Goal: Transaction & Acquisition: Purchase product/service

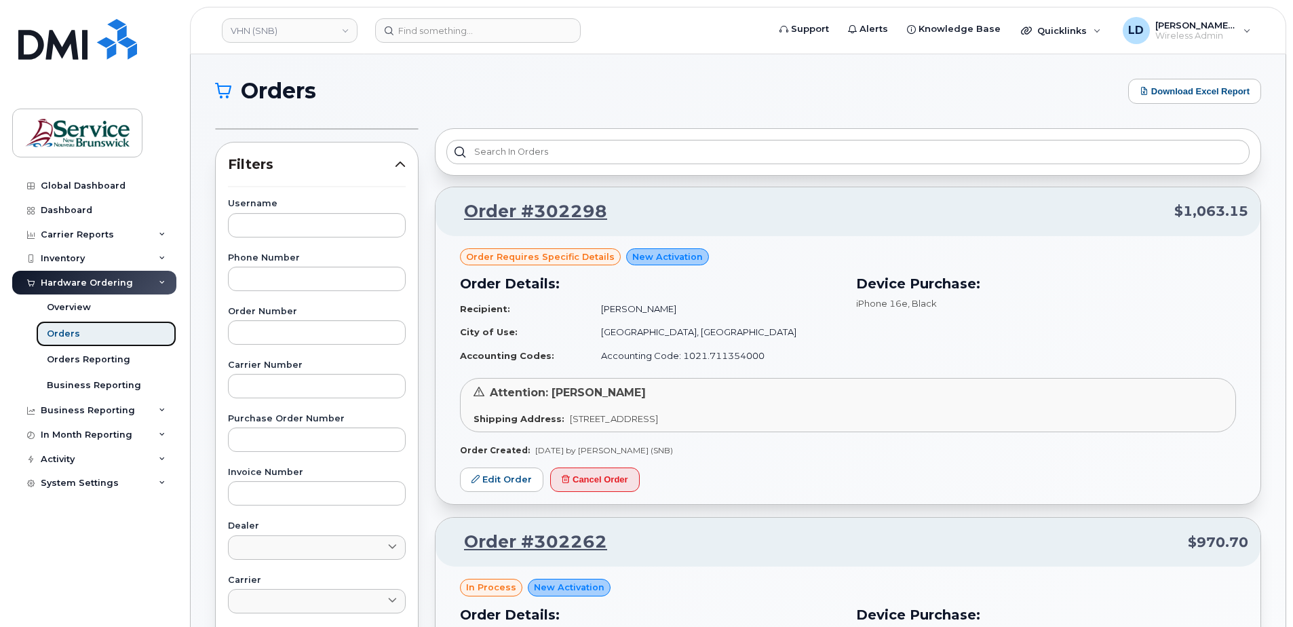
click at [65, 334] on div "Orders" at bounding box center [63, 334] width 33 height 12
click at [54, 330] on div "Orders" at bounding box center [63, 334] width 33 height 12
click at [62, 306] on div "Overview" at bounding box center [69, 307] width 44 height 12
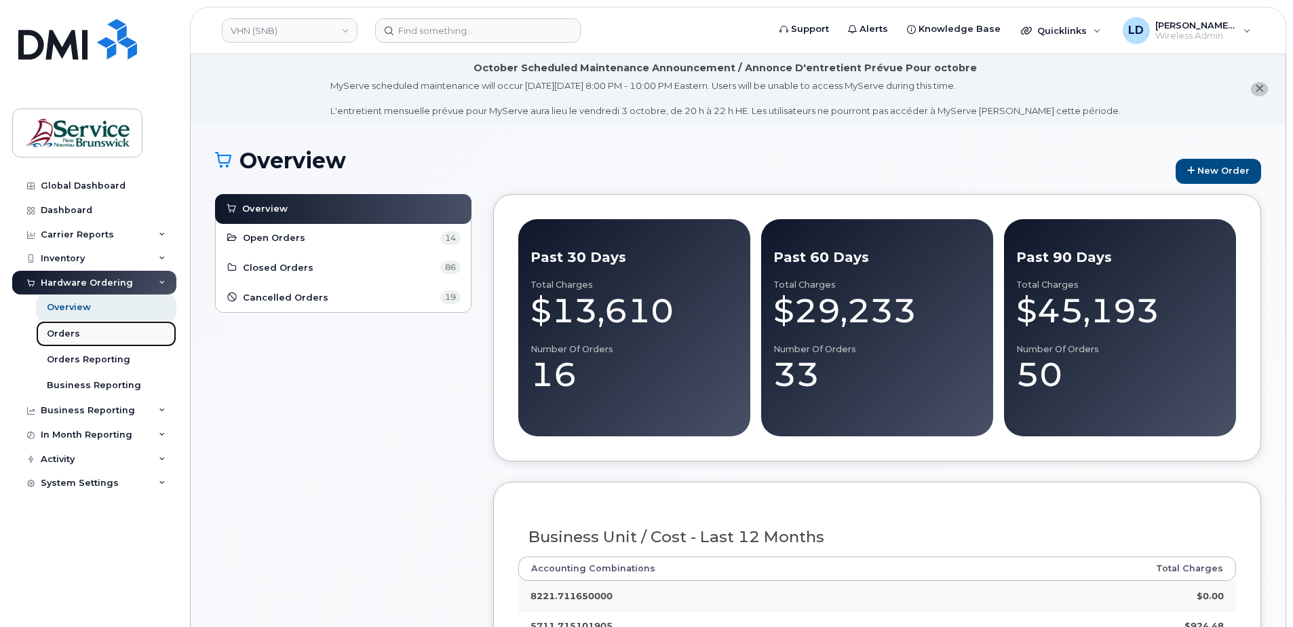
click at [58, 330] on div "Orders" at bounding box center [63, 334] width 33 height 12
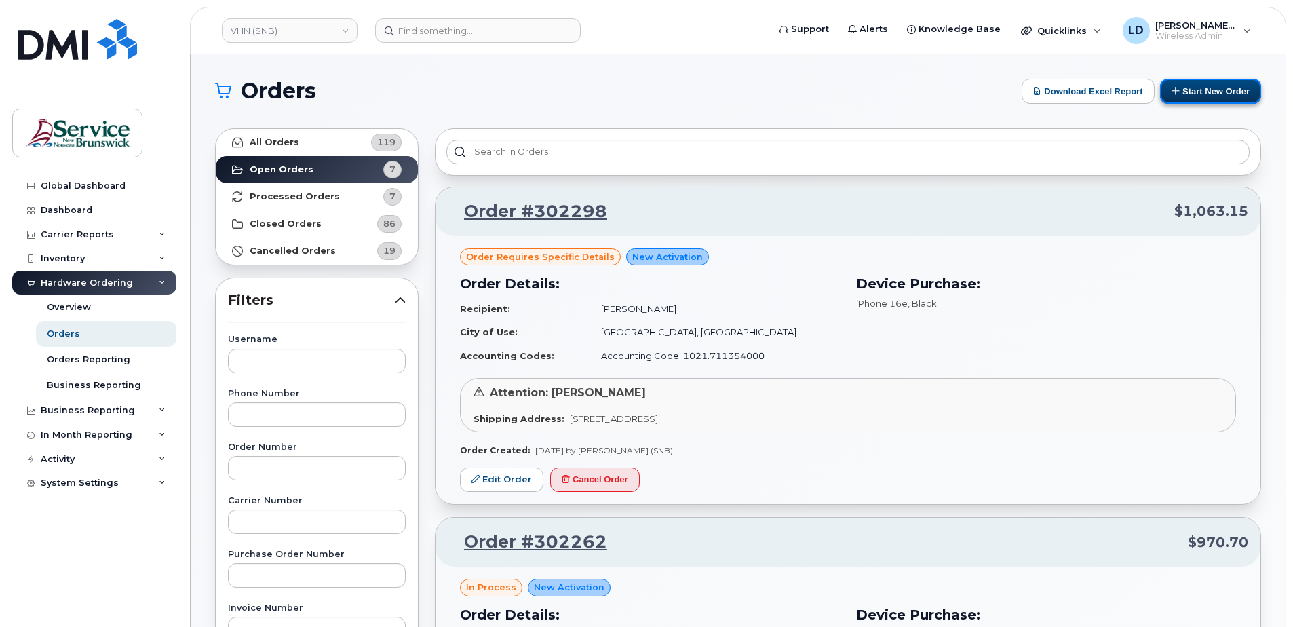
click at [1200, 90] on button "Start New Order" at bounding box center [1210, 91] width 101 height 25
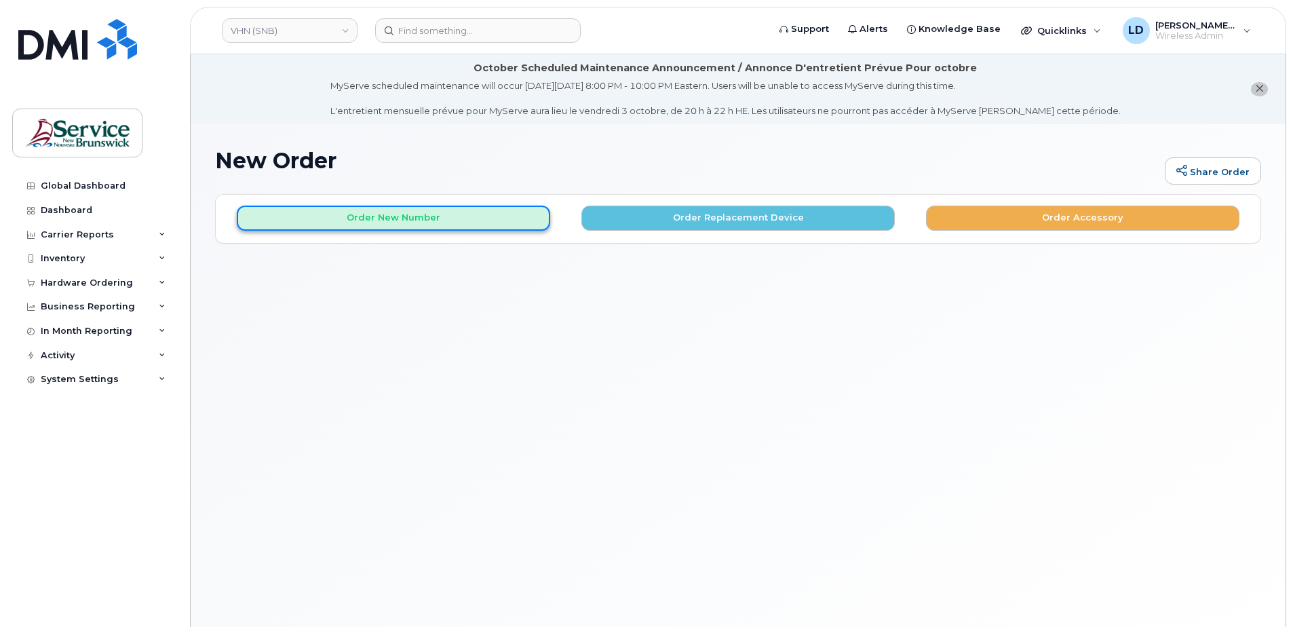
click at [281, 218] on button "Order New Number" at bounding box center [393, 218] width 313 height 25
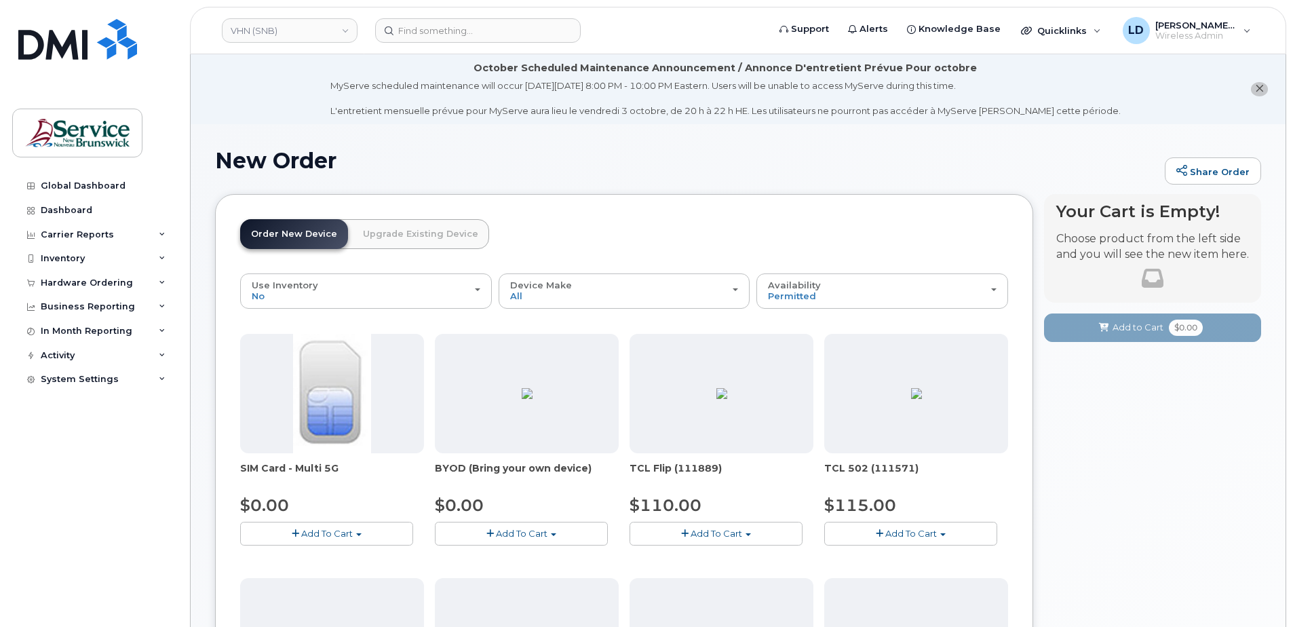
click at [320, 387] on img at bounding box center [331, 393] width 77 height 119
click at [302, 534] on span "Add To Cart" at bounding box center [327, 533] width 52 height 11
click at [318, 560] on link "$0.00 - New Activation" at bounding box center [307, 558] width 129 height 17
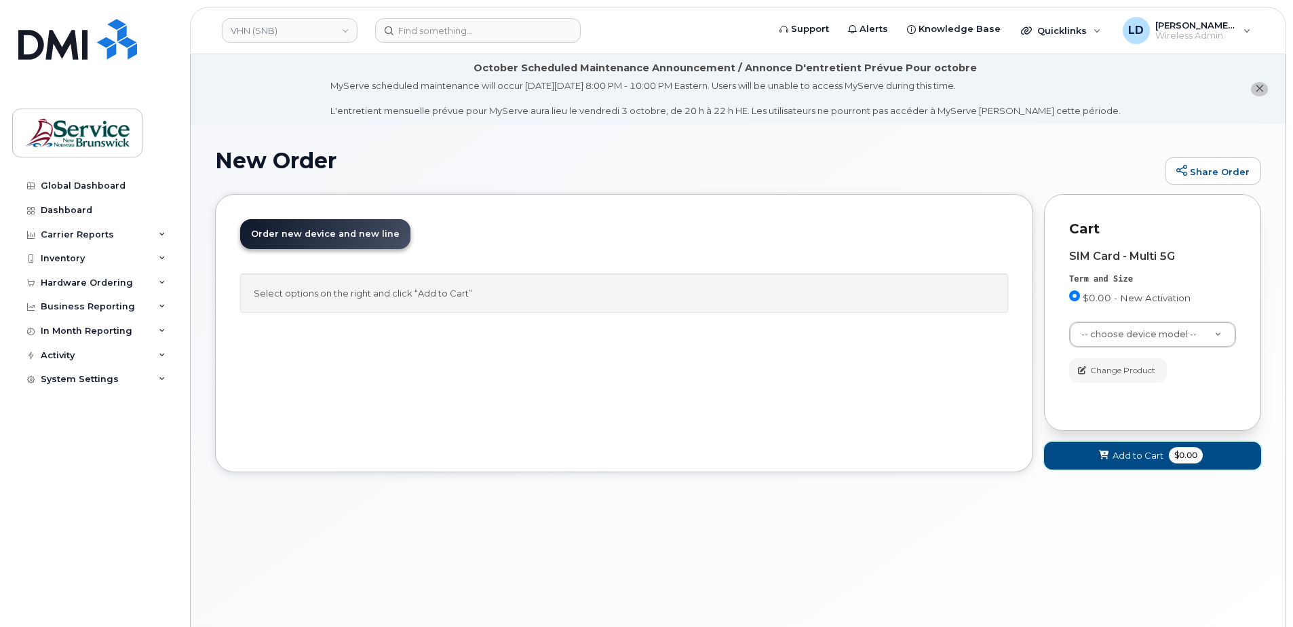
click at [1120, 455] on span "Add to Cart" at bounding box center [1137, 455] width 51 height 13
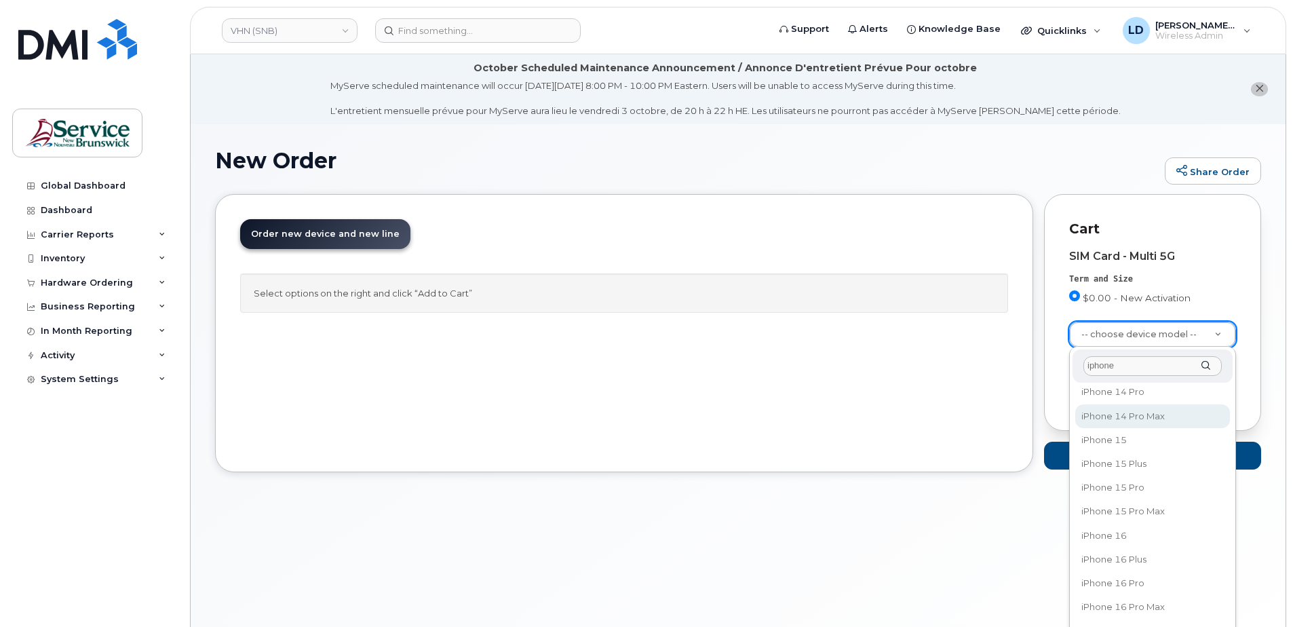
scroll to position [407, 0]
type input "iphone"
select select "3304"
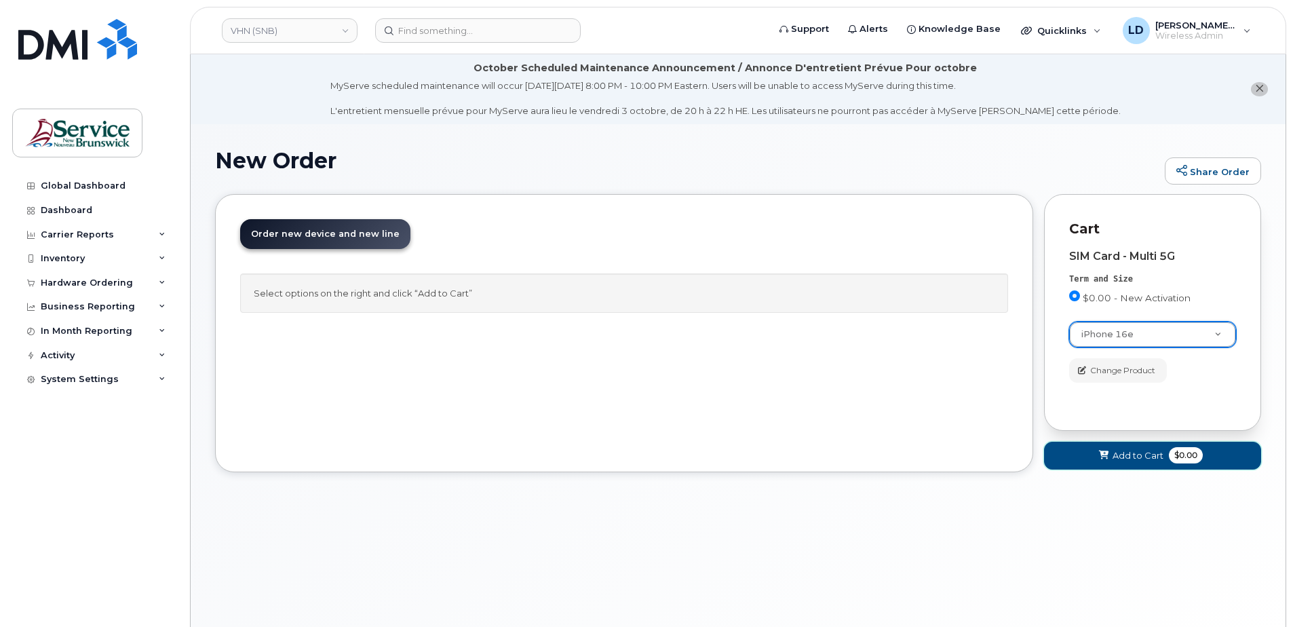
click at [1132, 450] on span "Add to Cart" at bounding box center [1137, 455] width 51 height 13
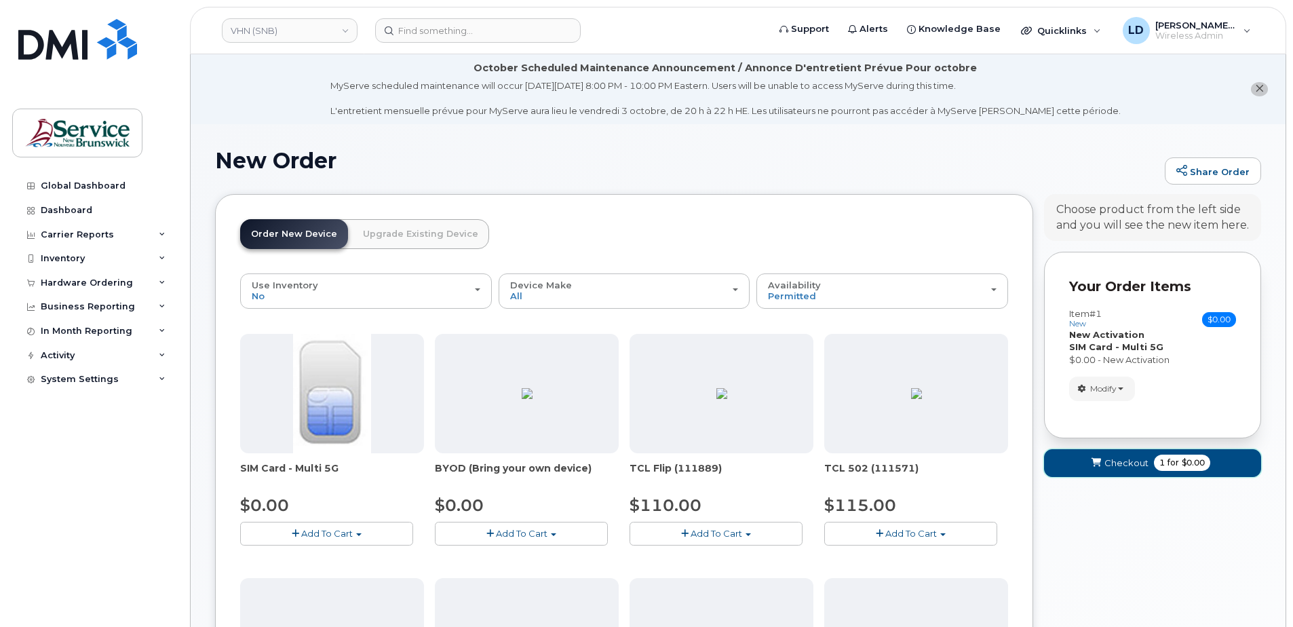
click at [1120, 462] on span "Checkout" at bounding box center [1126, 462] width 44 height 13
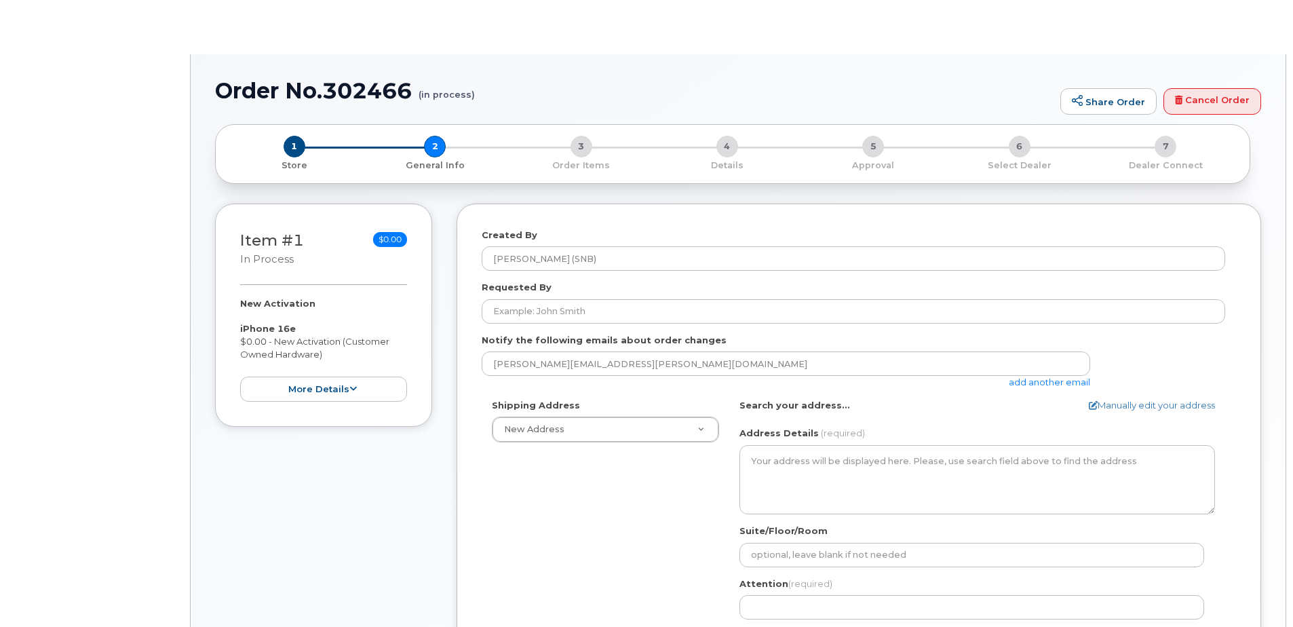
select select
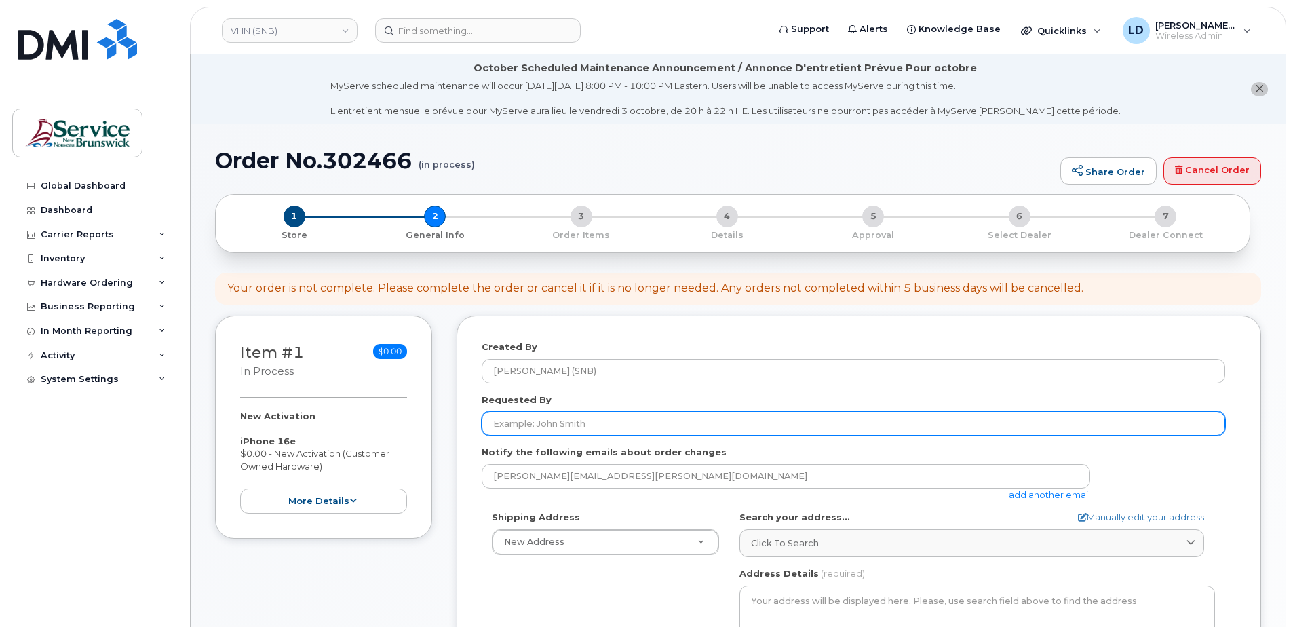
click at [521, 423] on input "Requested By" at bounding box center [853, 423] width 743 height 24
paste input "Brenda Lagace"
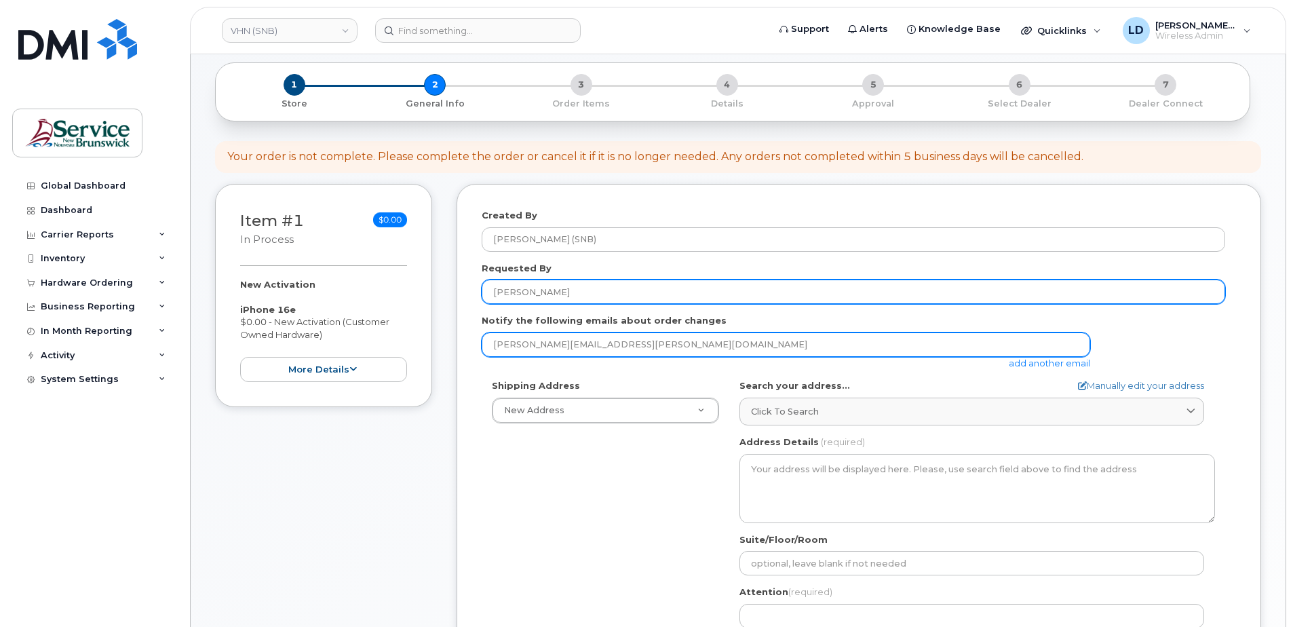
scroll to position [136, 0]
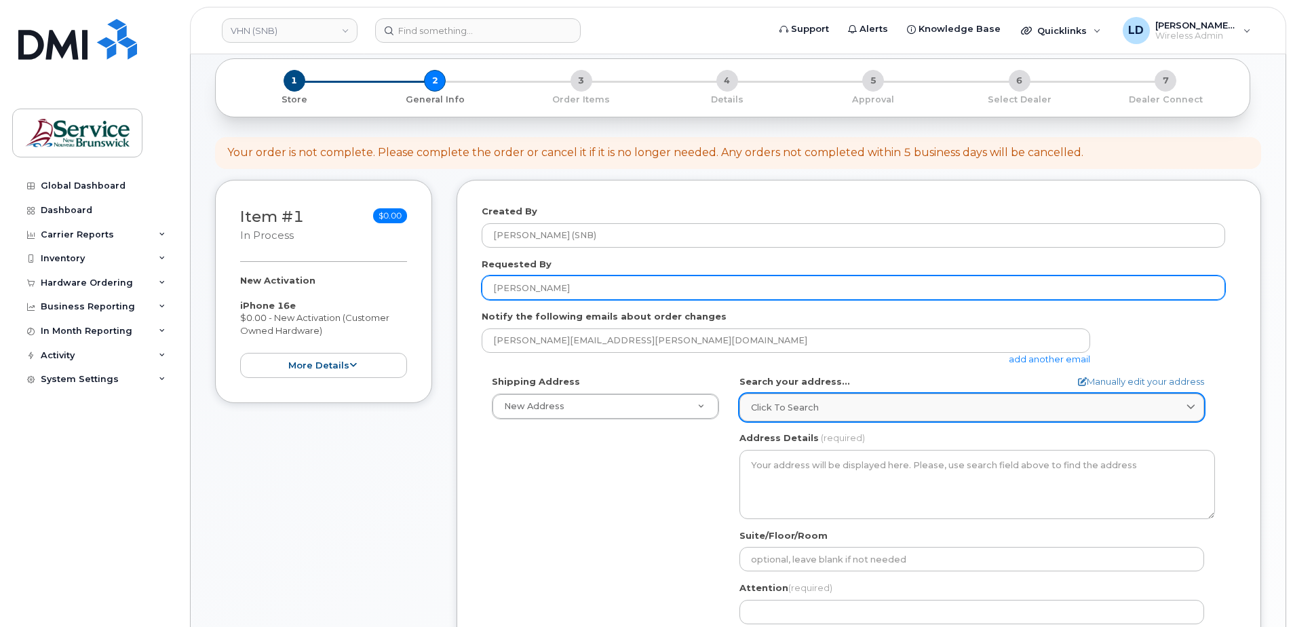
type input "Brenda Lagace"
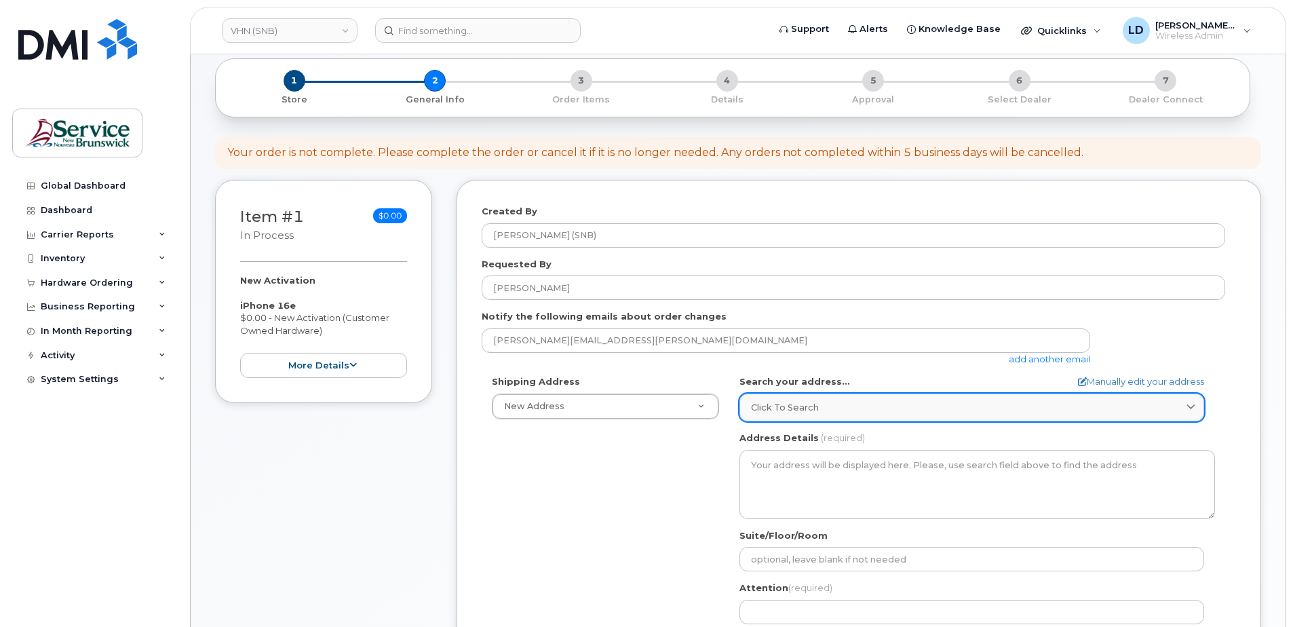
click at [782, 406] on span "Click to search" at bounding box center [785, 407] width 68 height 13
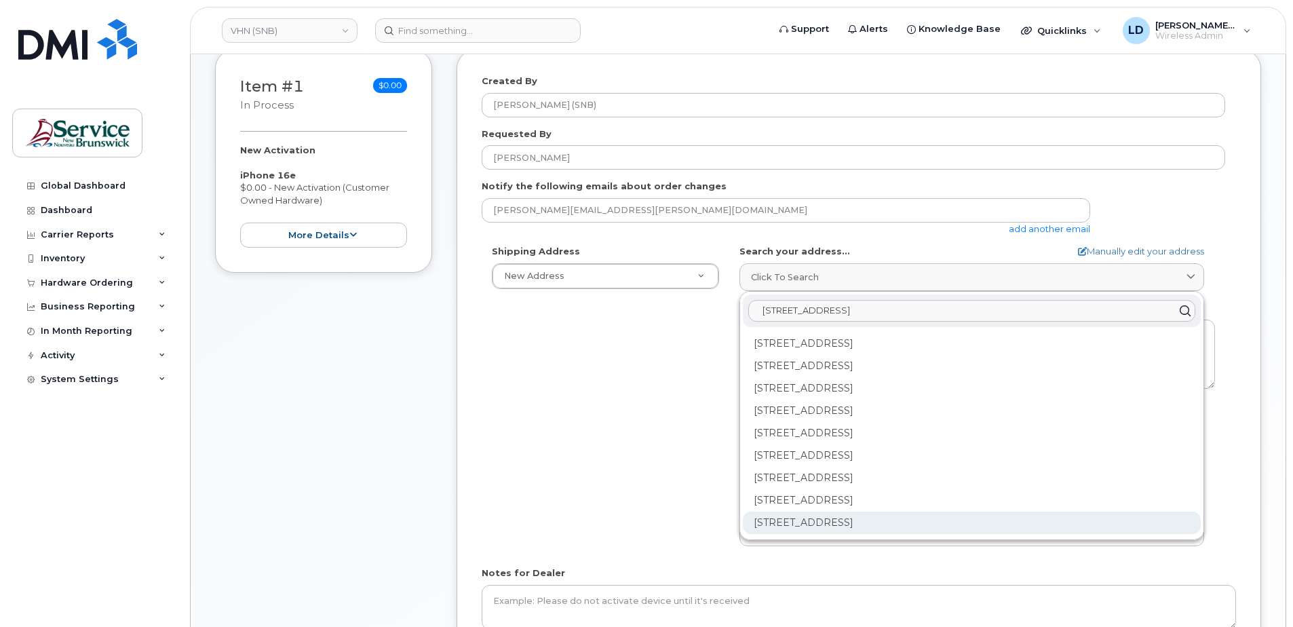
scroll to position [271, 0]
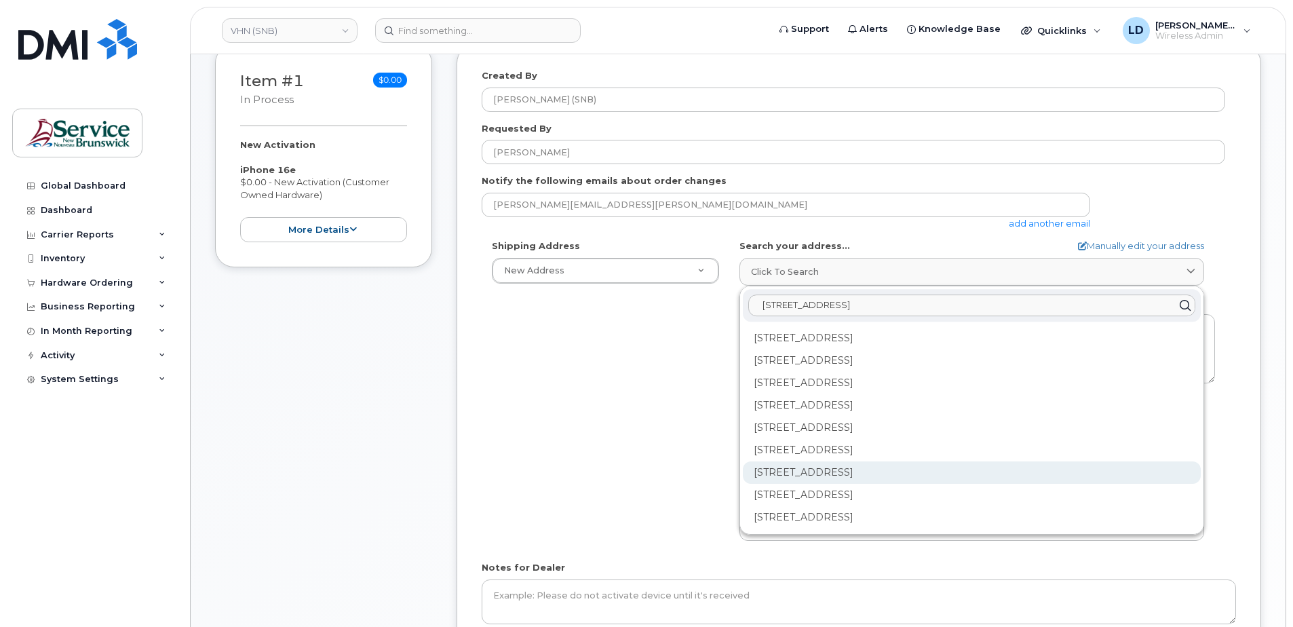
type input "15 rue de l'eglise edmundston"
click at [764, 473] on div "202-15 Rue De l'Église Edmundston NB E3V 1J3" at bounding box center [972, 472] width 458 height 22
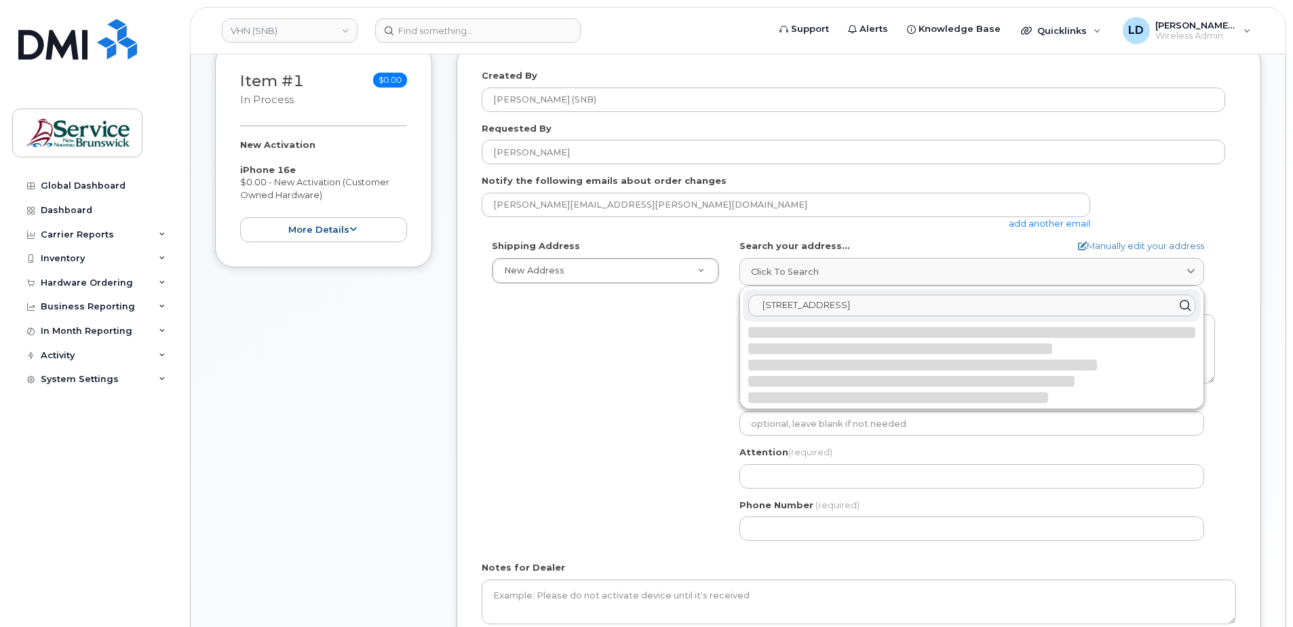
select select
type textarea "202-15 Rue De l'Église EDMUNDSTON NB E3V 1J3 CANADA"
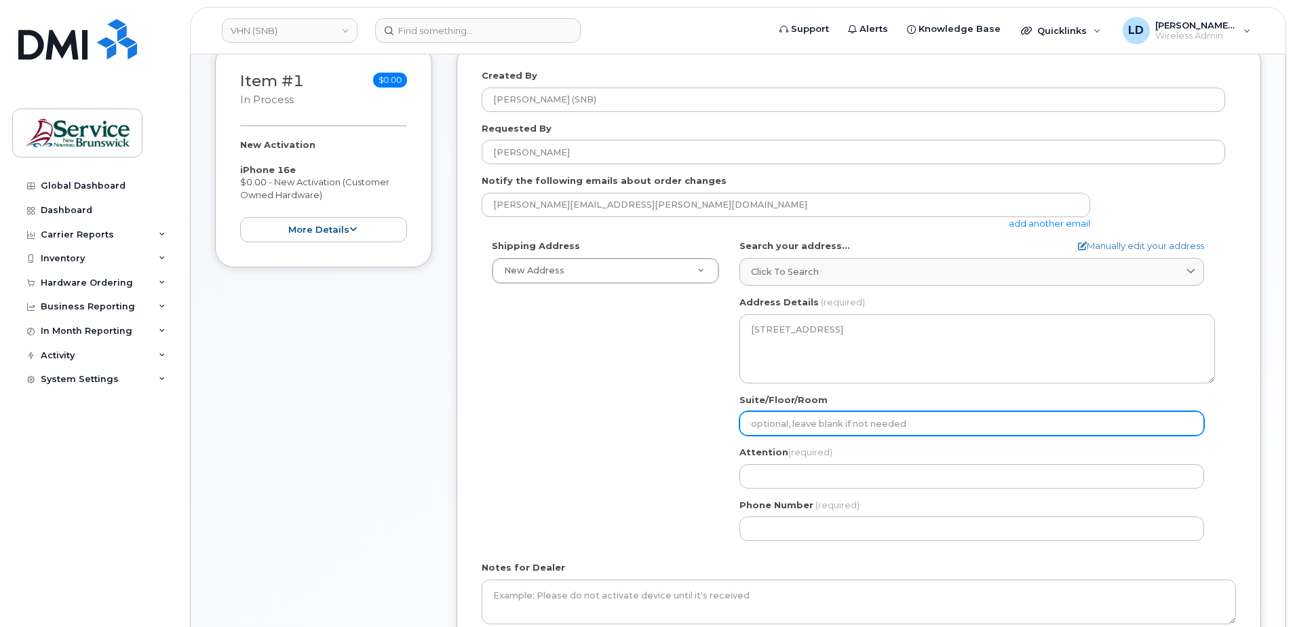
click at [775, 423] on input "Suite/Floor/Room" at bounding box center [971, 423] width 465 height 24
click at [764, 421] on input "Suite/Floor/Room" at bounding box center [971, 423] width 465 height 24
paste input "WO0000000495053"
type input "WO0000000495053"
select select
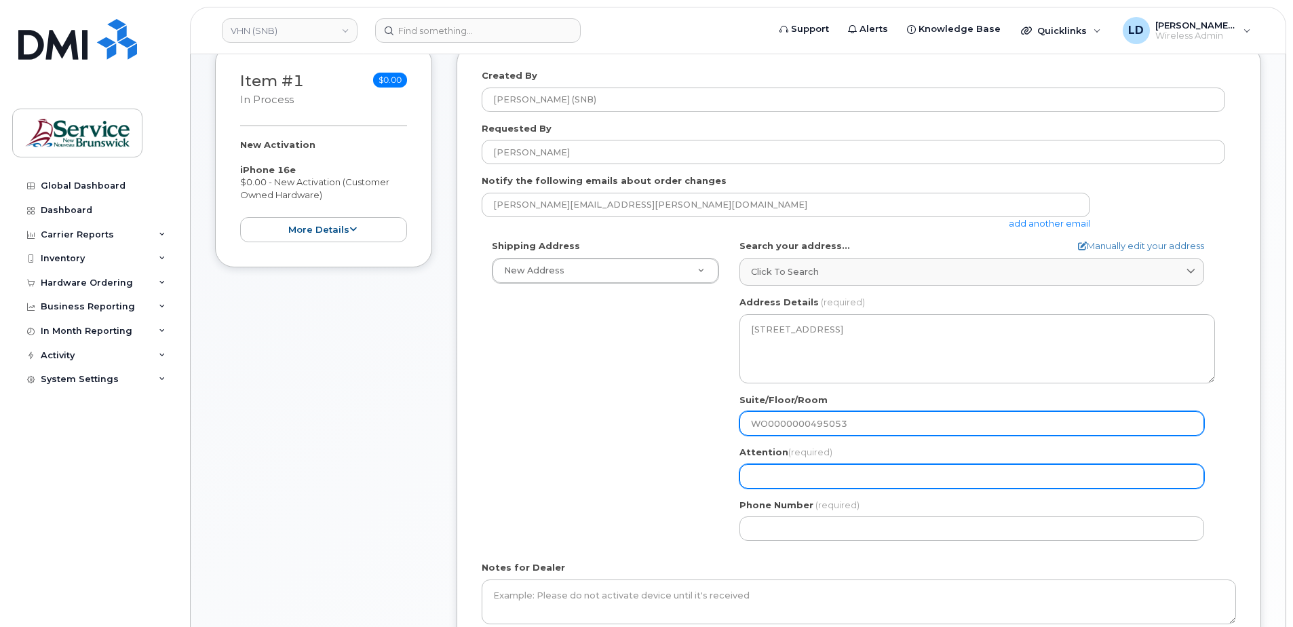
type input "WO0000000495053"
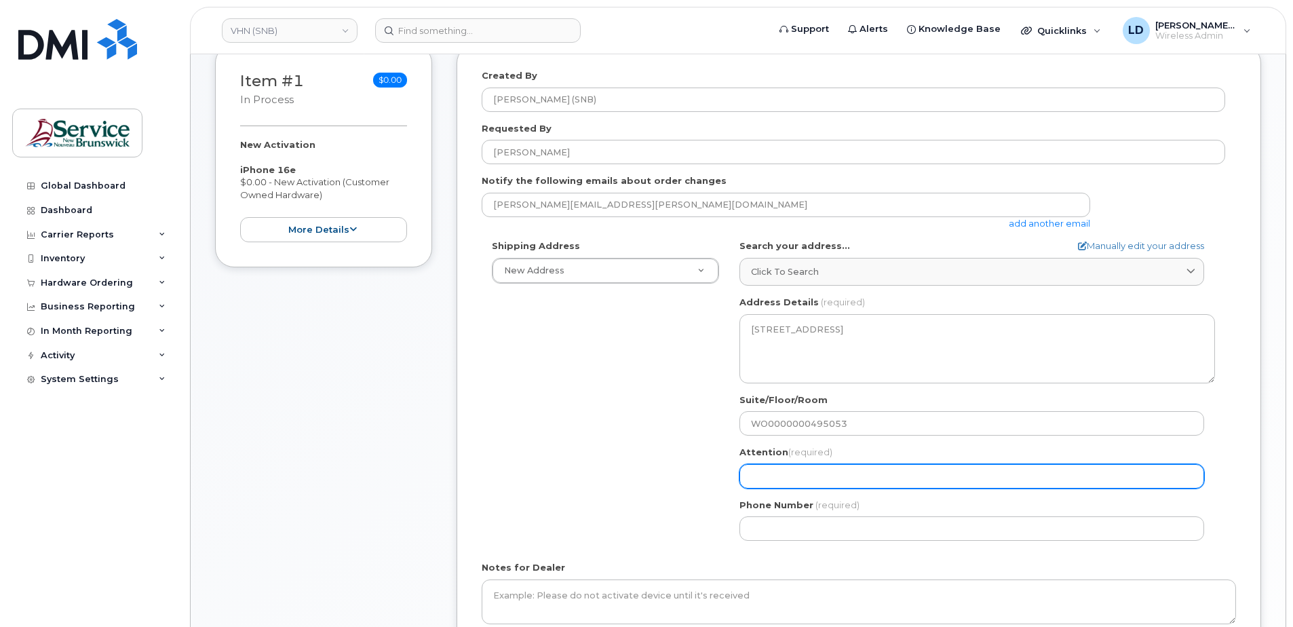
click at [752, 465] on input "Attention (required)" at bounding box center [971, 476] width 465 height 24
type input "[PERSON_NAME]"
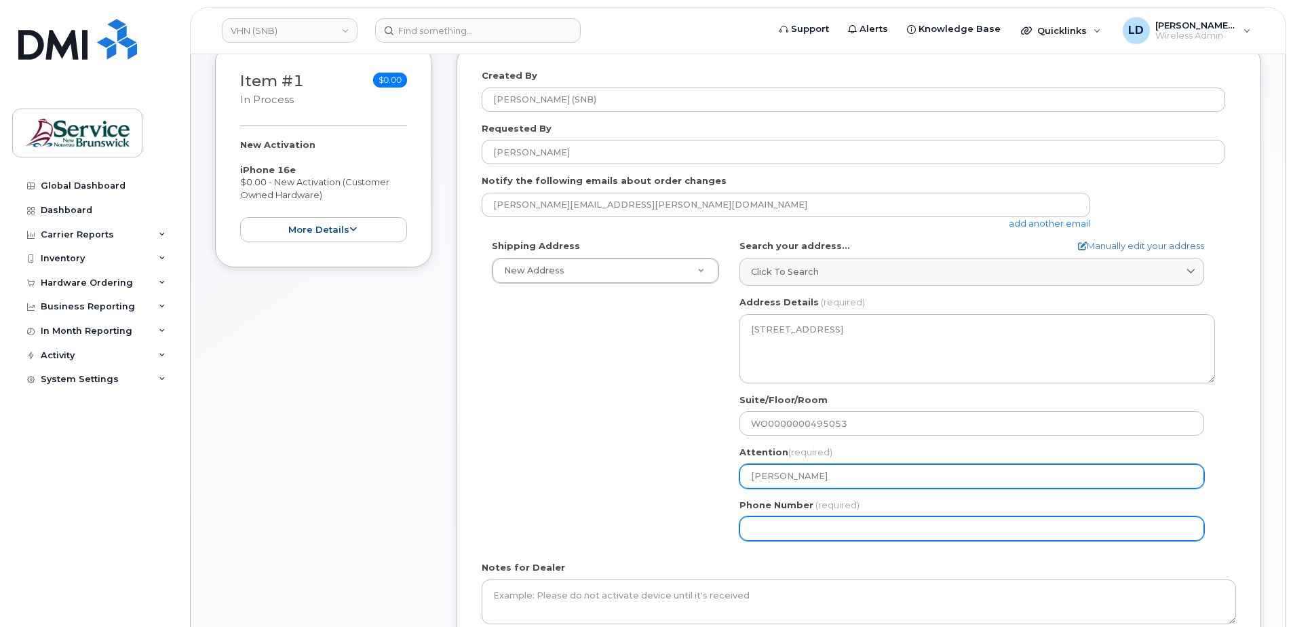
type input "5068383572"
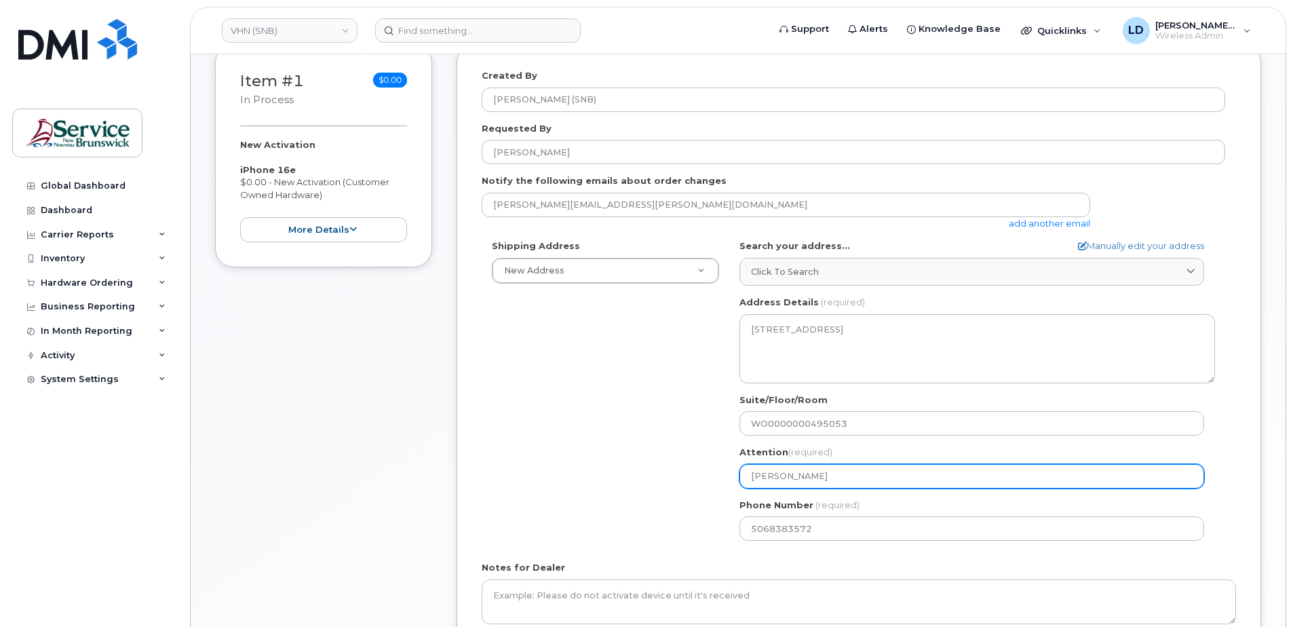
select select
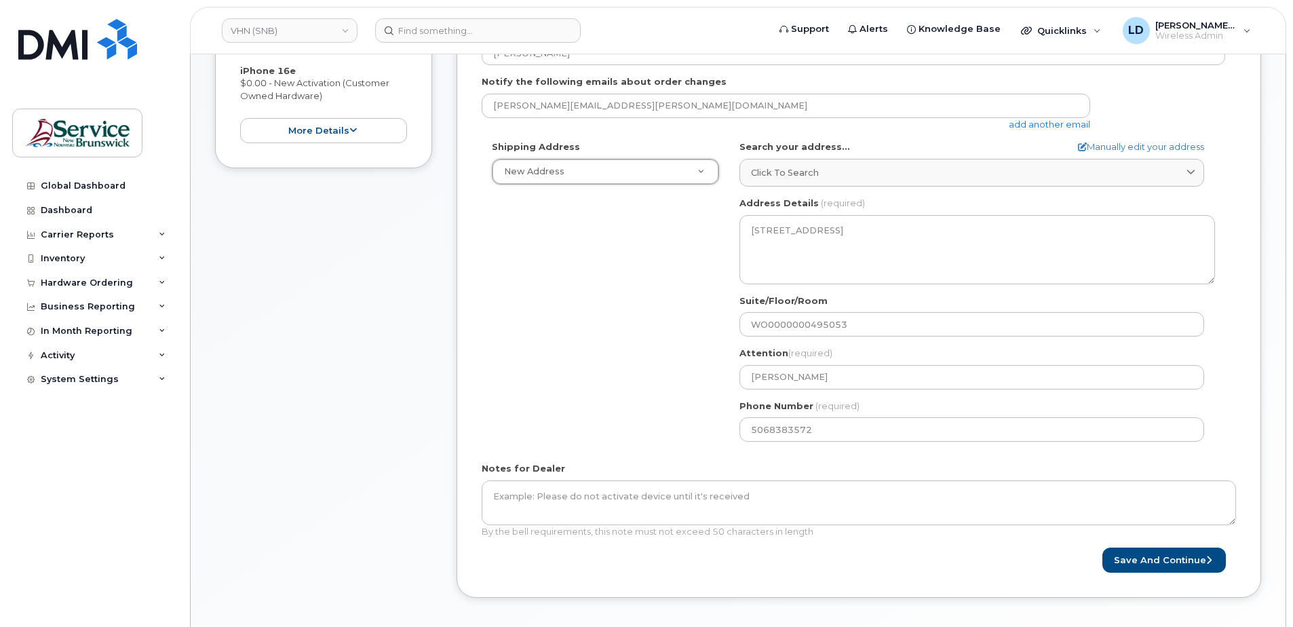
scroll to position [339, 0]
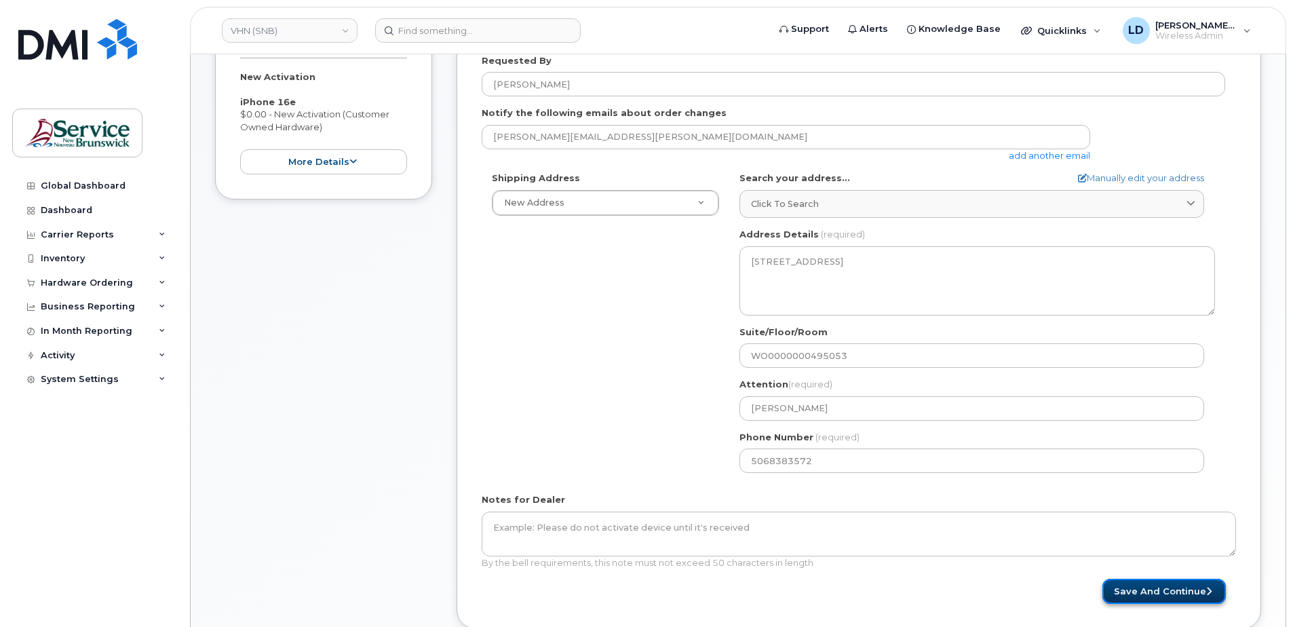
click at [1142, 591] on button "Save and Continue" at bounding box center [1163, 591] width 123 height 25
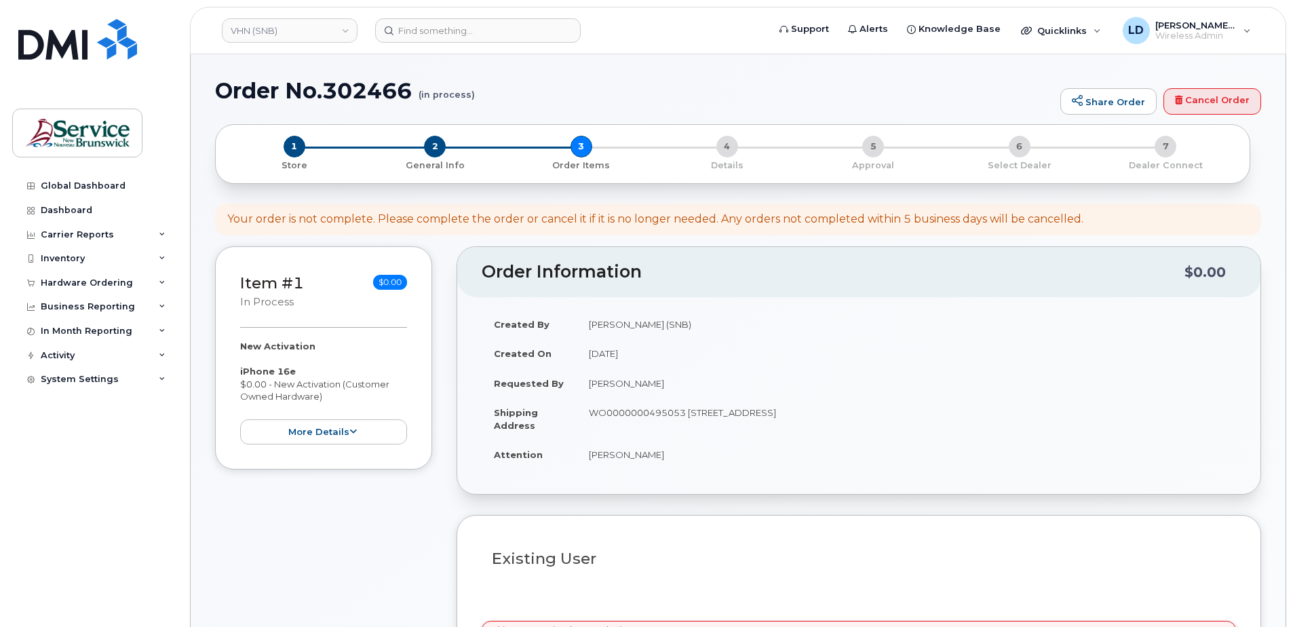
select select
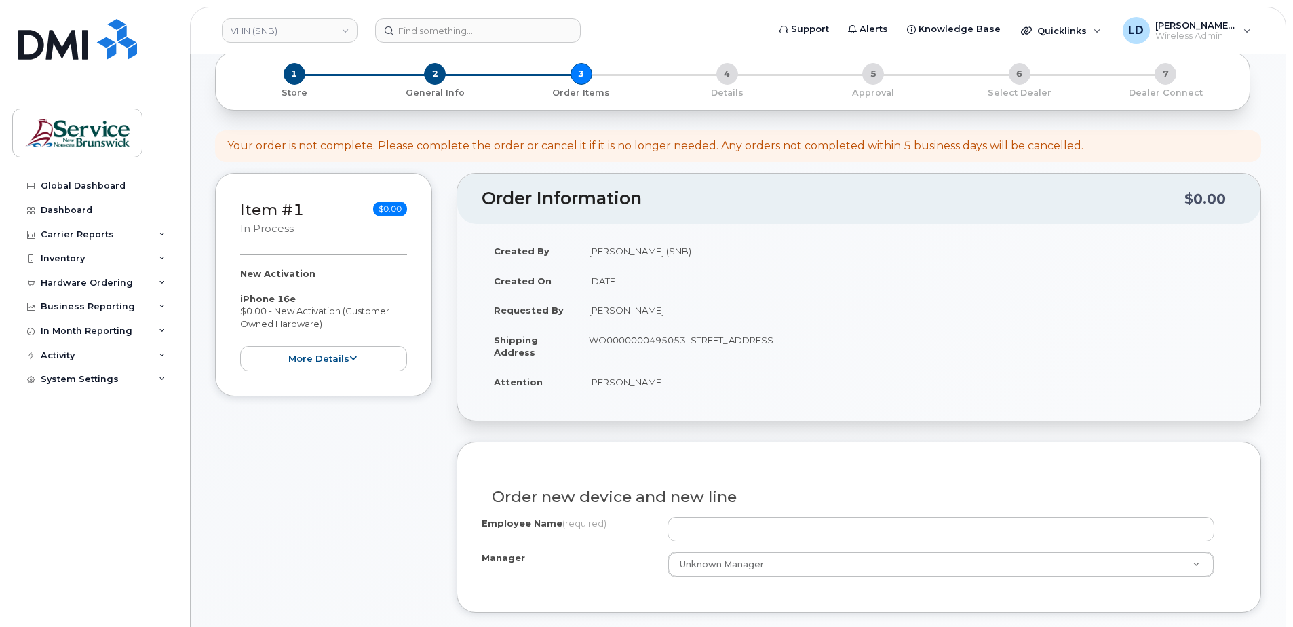
scroll to position [203, 0]
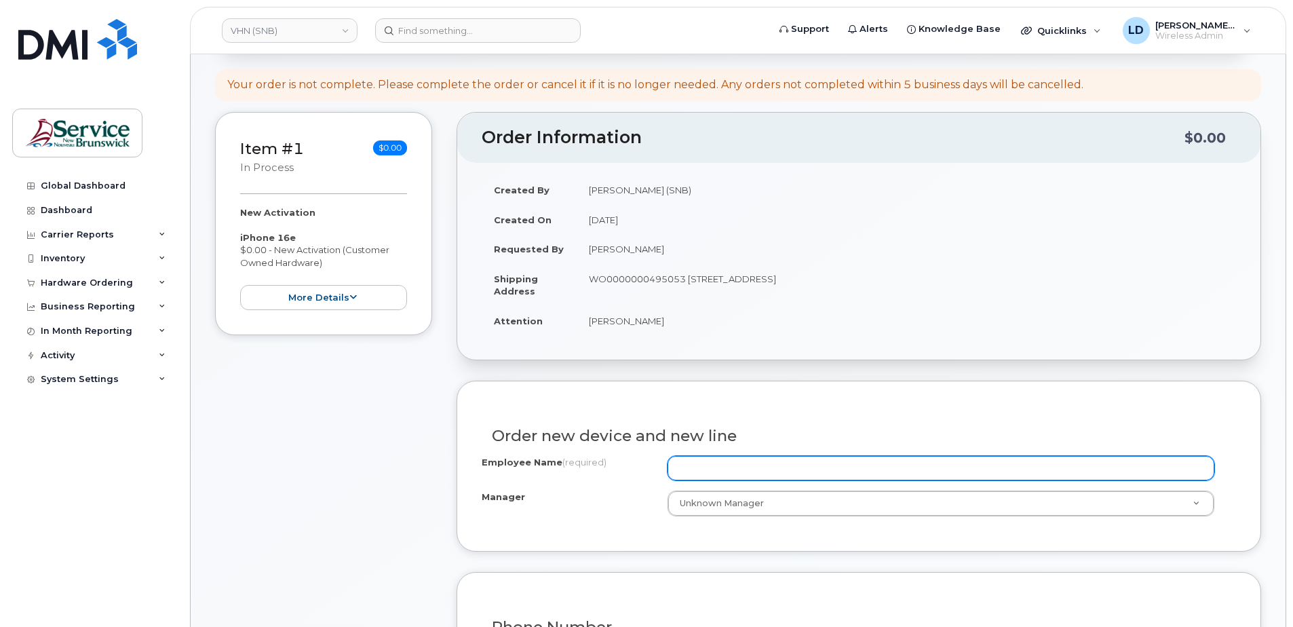
click at [744, 465] on input "Employee Name (required)" at bounding box center [940, 468] width 547 height 24
drag, startPoint x: 737, startPoint y: 470, endPoint x: 751, endPoint y: 459, distance: 18.5
click at [737, 469] on input "Employee Name (required)" at bounding box center [940, 468] width 547 height 24
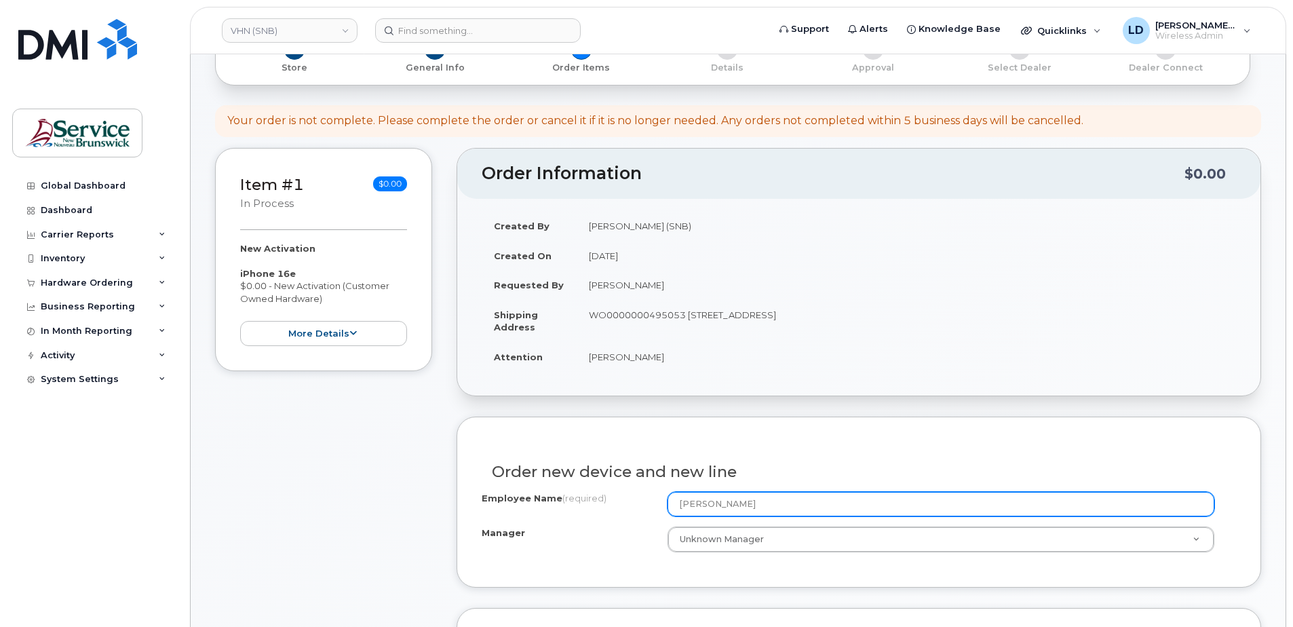
scroll to position [136, 0]
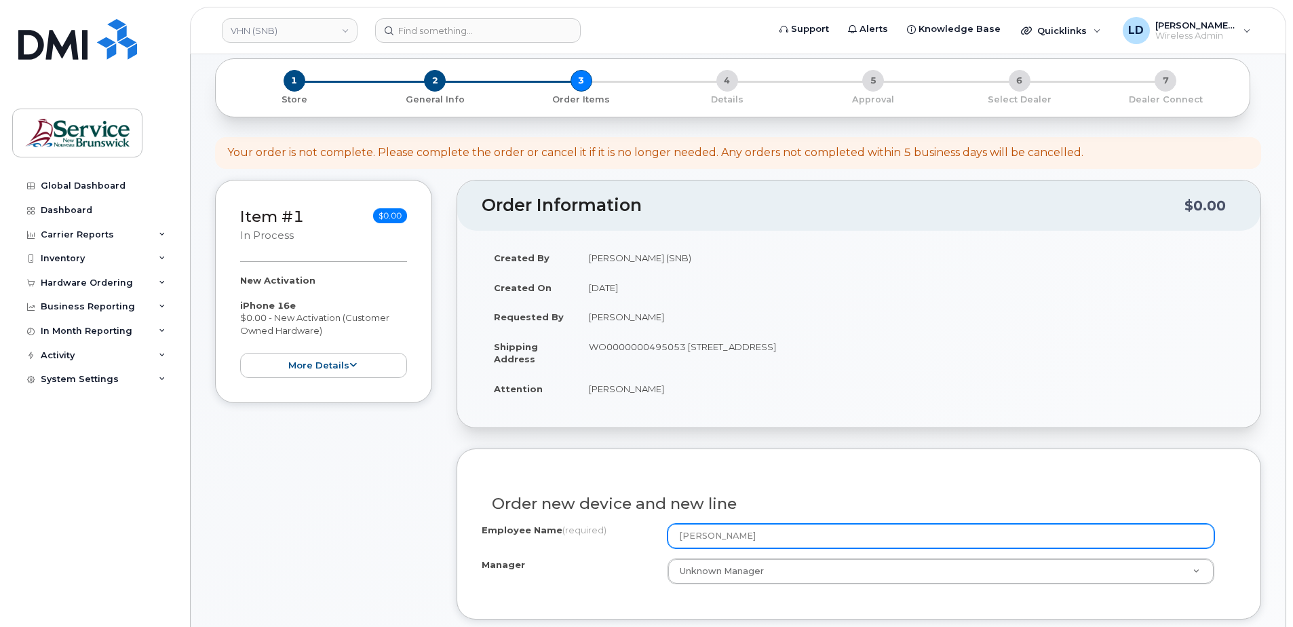
click at [746, 532] on input "Walter" at bounding box center [940, 536] width 547 height 24
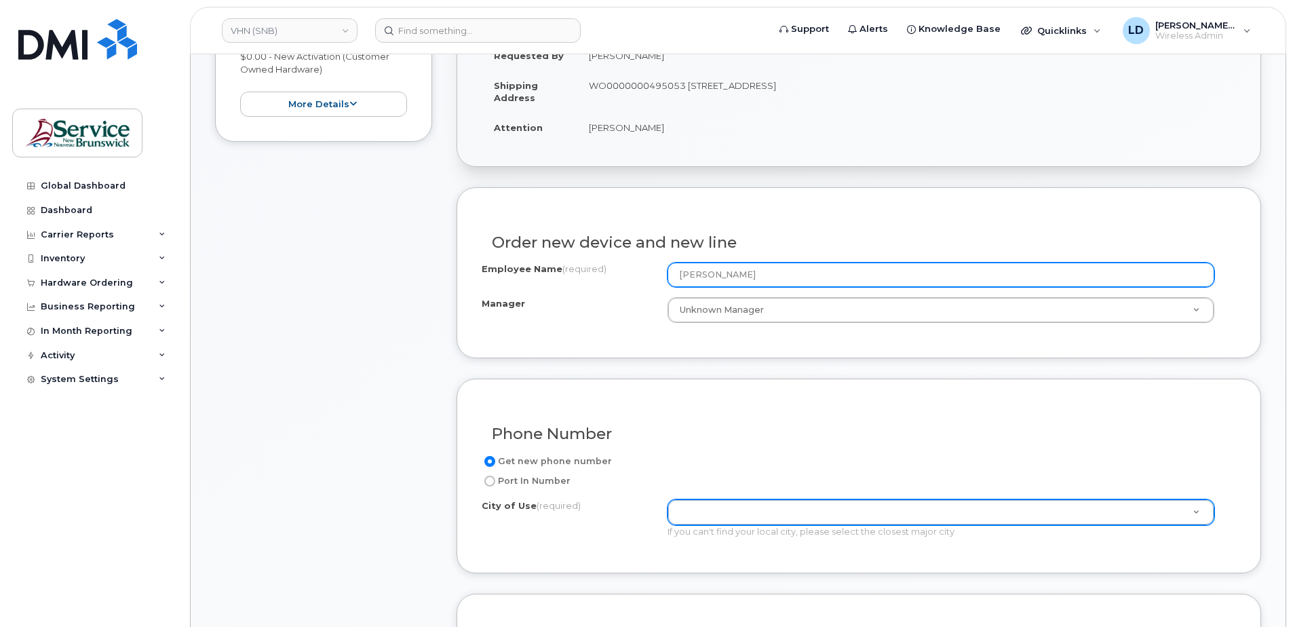
scroll to position [407, 0]
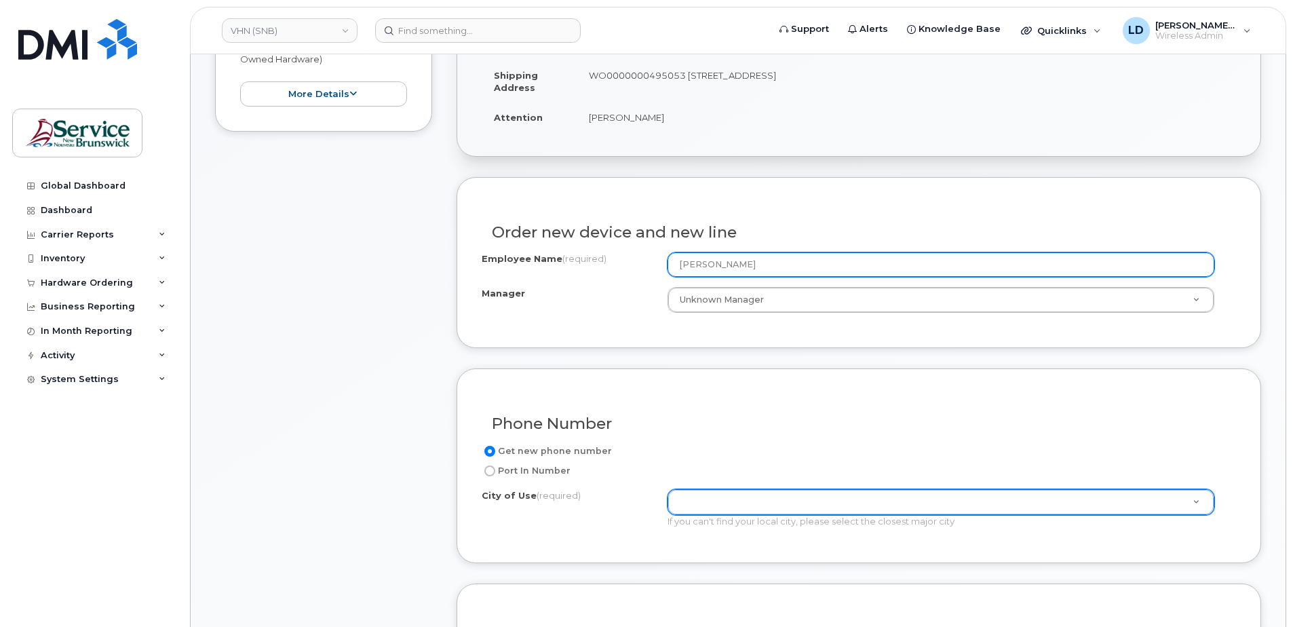
type input "[PERSON_NAME]"
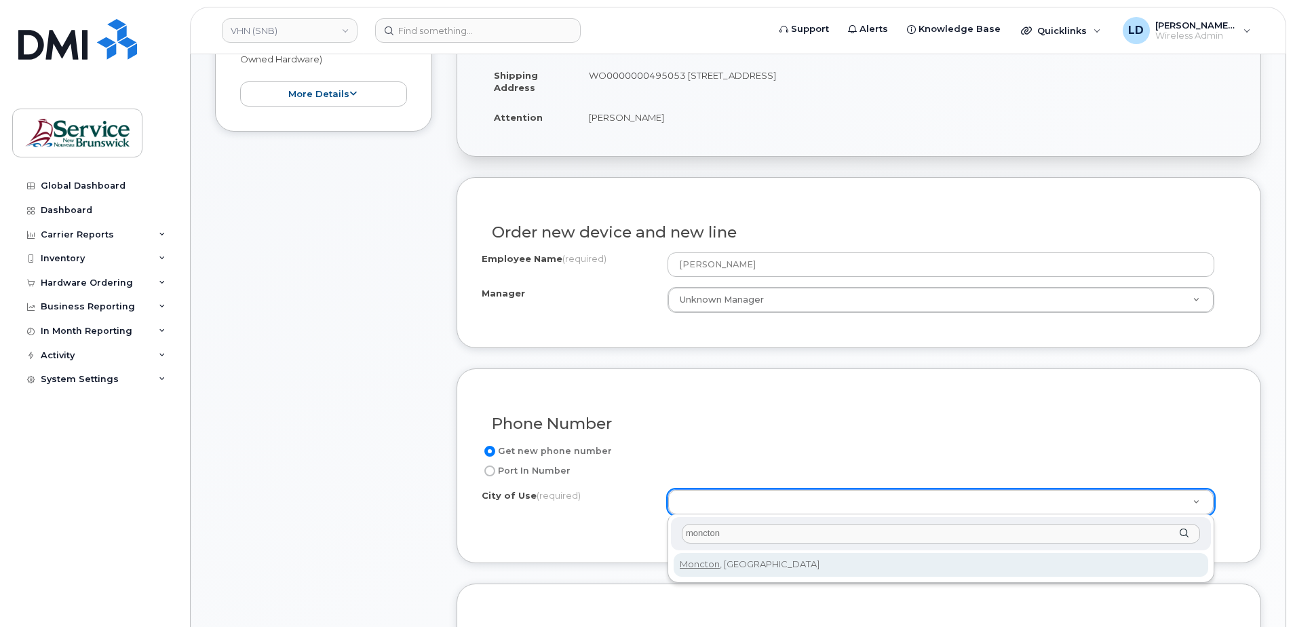
type input "moncton"
type input "1817"
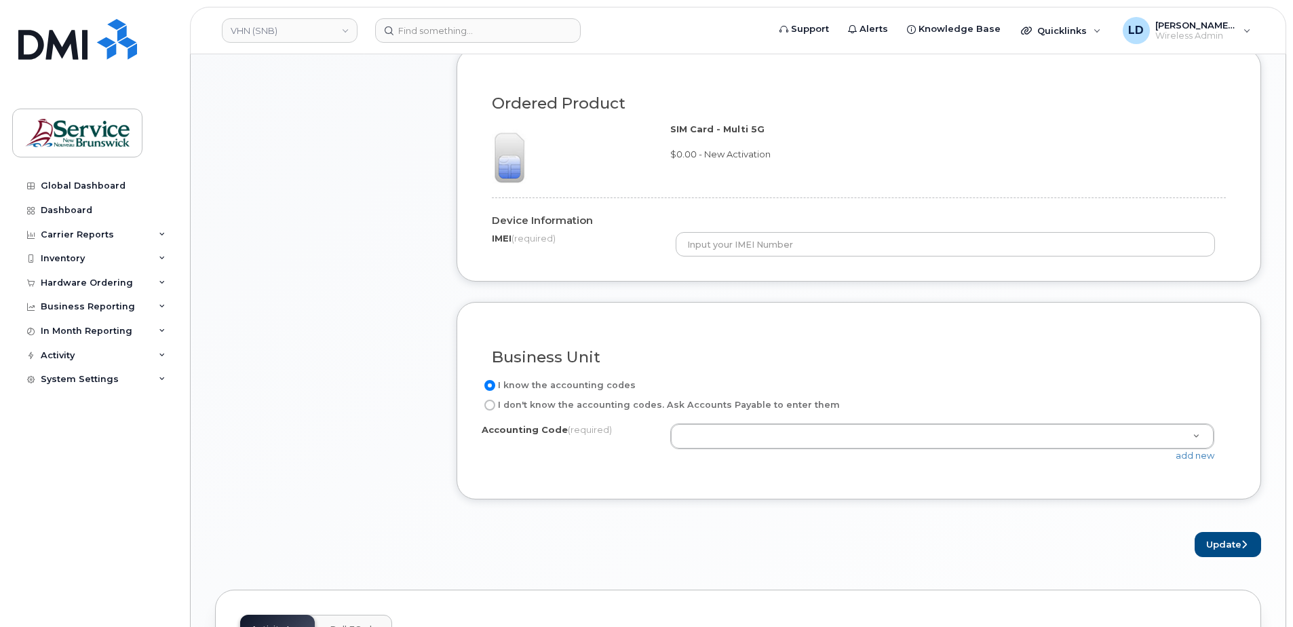
scroll to position [950, 0]
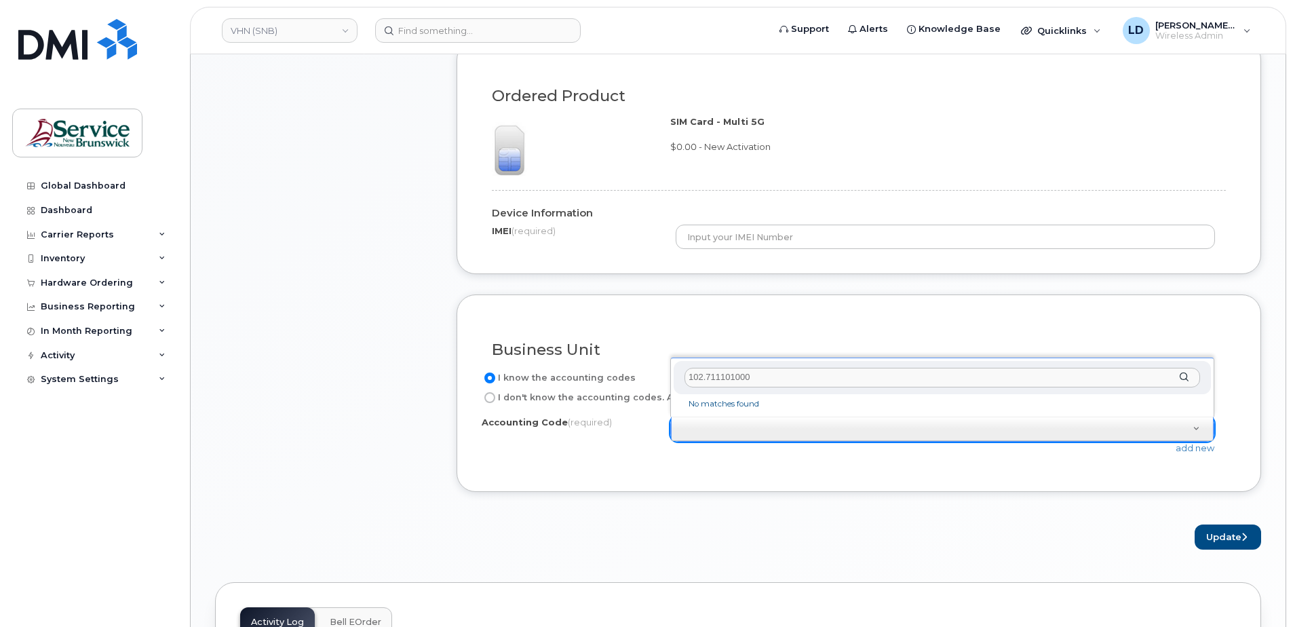
click at [703, 372] on input "102.711101000" at bounding box center [941, 378] width 515 height 20
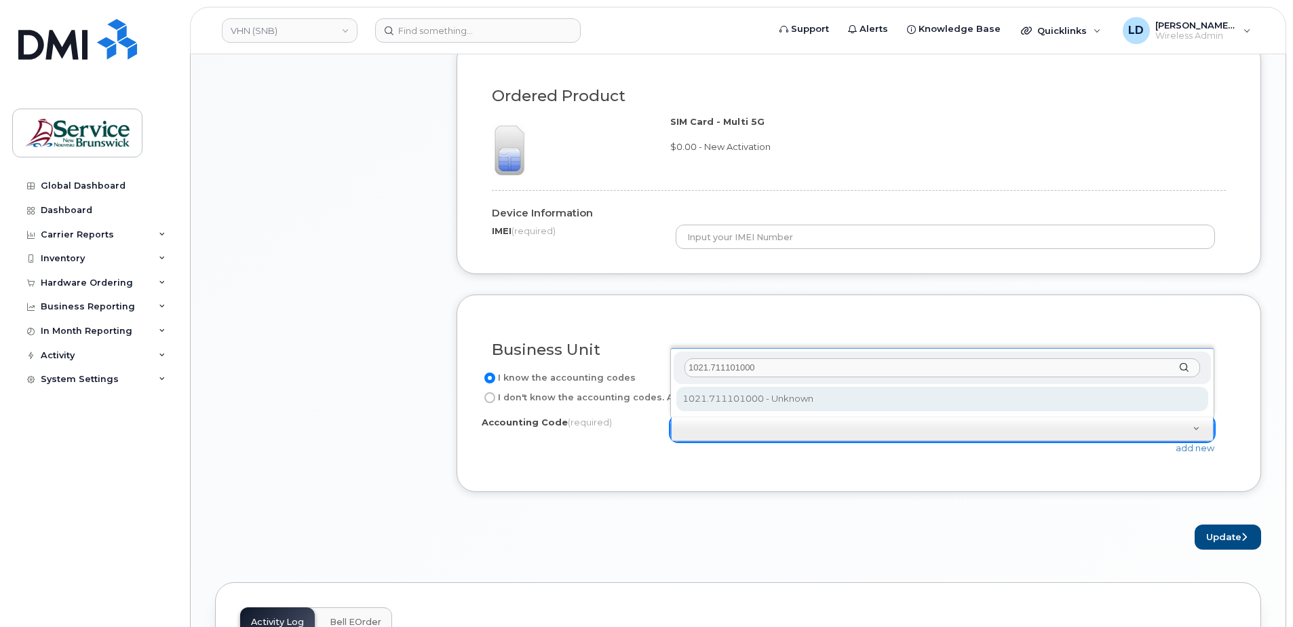
type input "1021.711101000"
select select "1021.711101000"
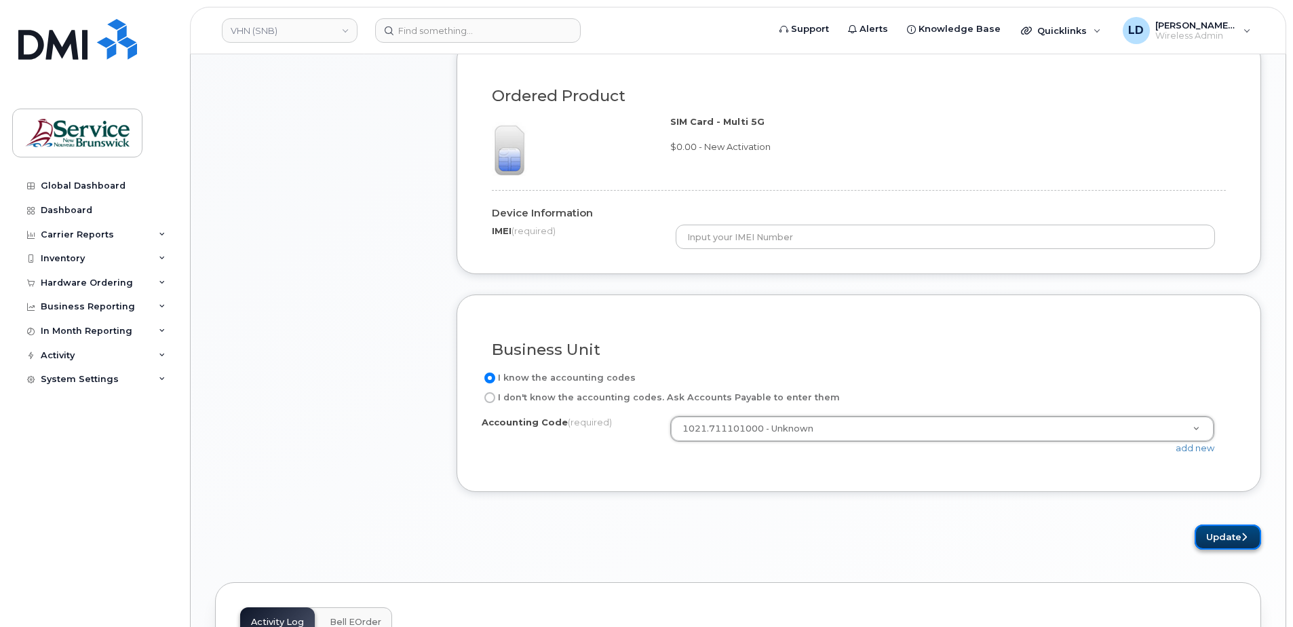
click at [1215, 534] on button "Update" at bounding box center [1227, 536] width 66 height 25
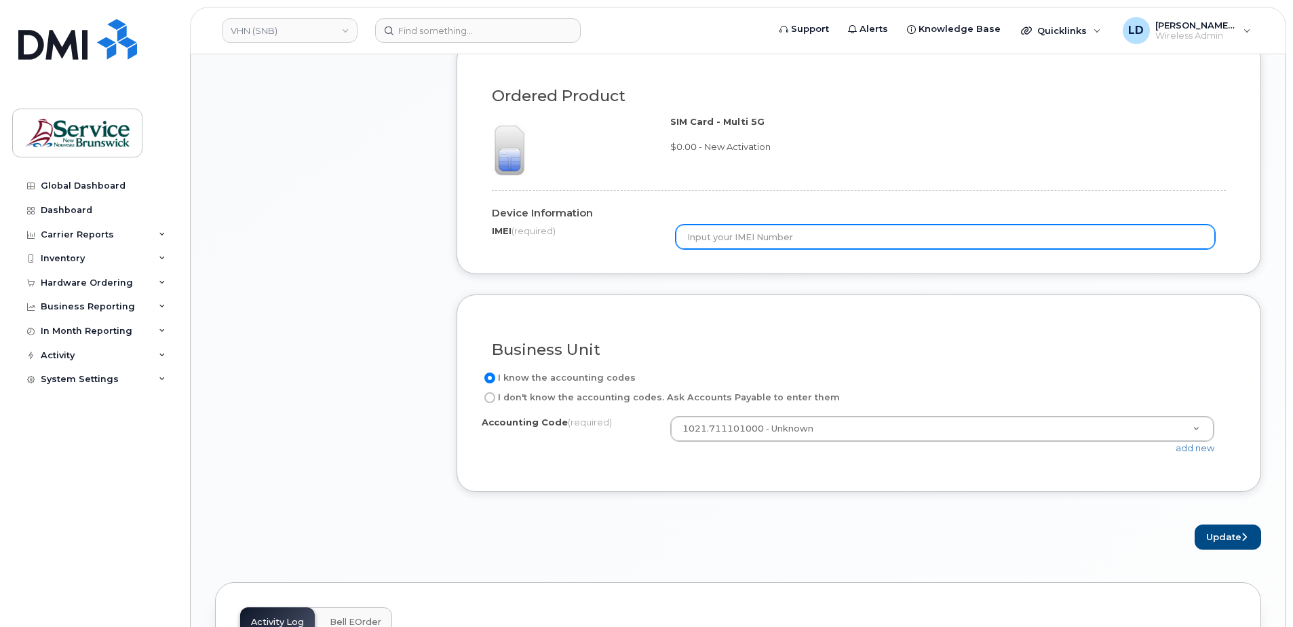
click at [697, 235] on input "text" at bounding box center [946, 236] width 540 height 24
click at [739, 239] on input "text" at bounding box center [946, 236] width 540 height 24
type input "b"
paste input "35 421633 091751 3"
type input "35 421633 091751 3"
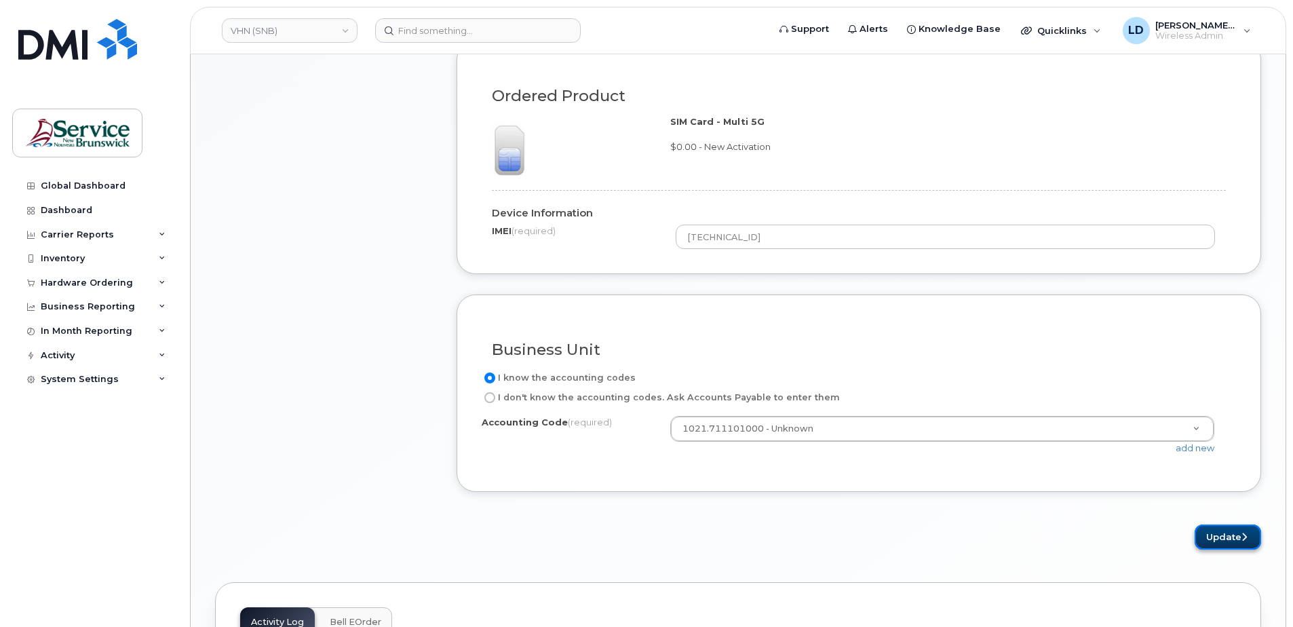
click at [1227, 540] on button "Update" at bounding box center [1227, 536] width 66 height 25
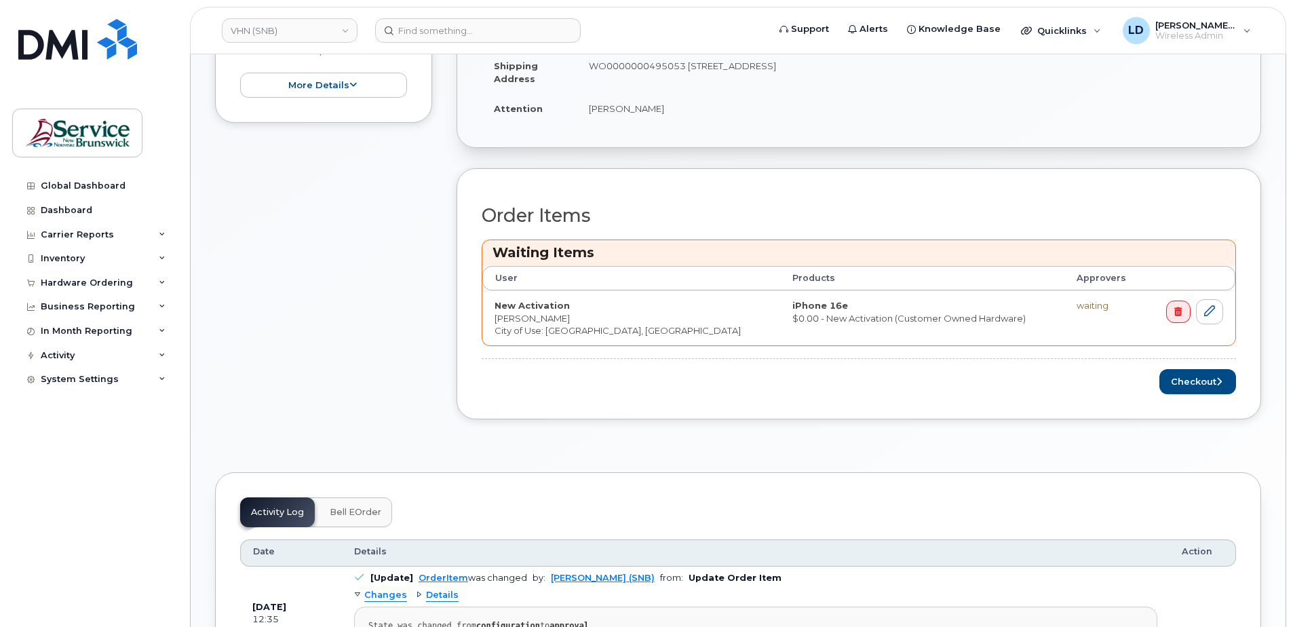
scroll to position [475, 0]
click at [1184, 383] on button "Checkout" at bounding box center [1197, 380] width 77 height 25
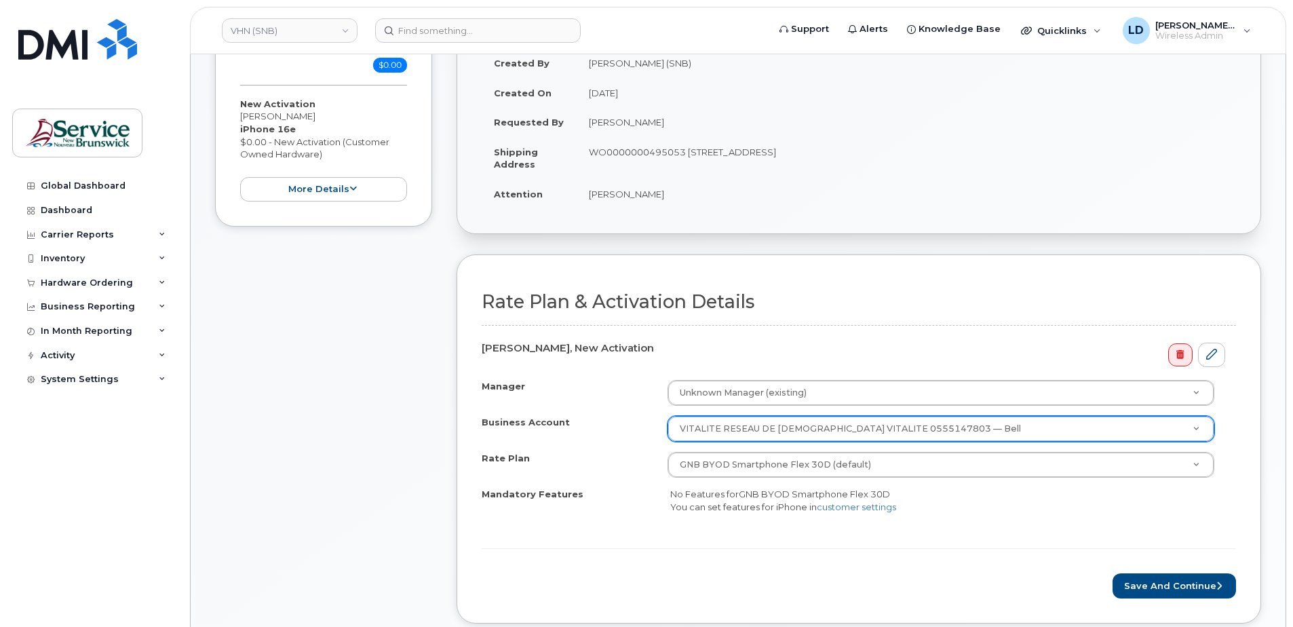
scroll to position [339, 0]
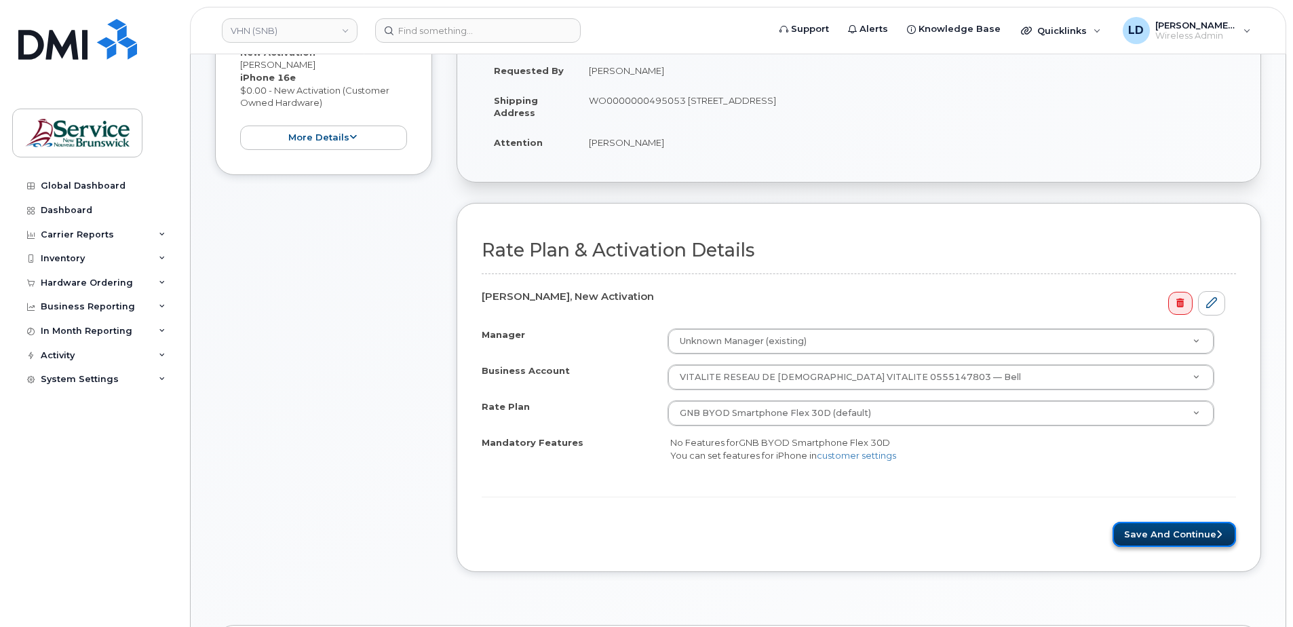
click at [1149, 532] on button "Save and Continue" at bounding box center [1173, 534] width 123 height 25
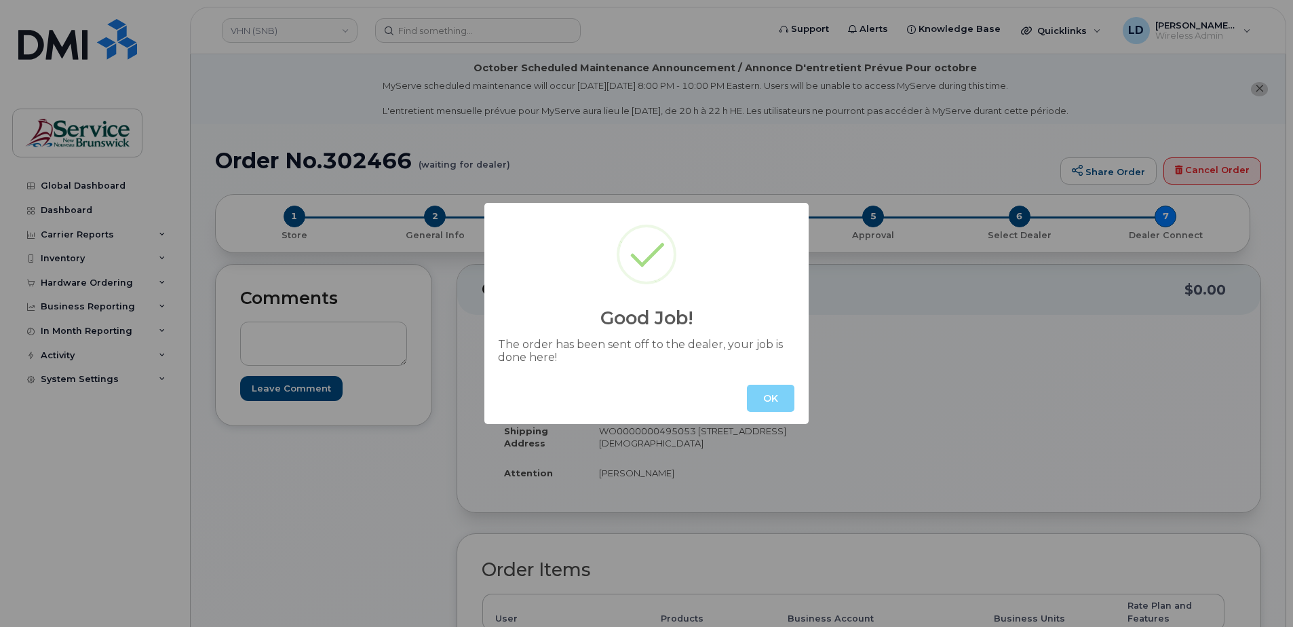
click at [776, 395] on button "OK" at bounding box center [770, 398] width 47 height 27
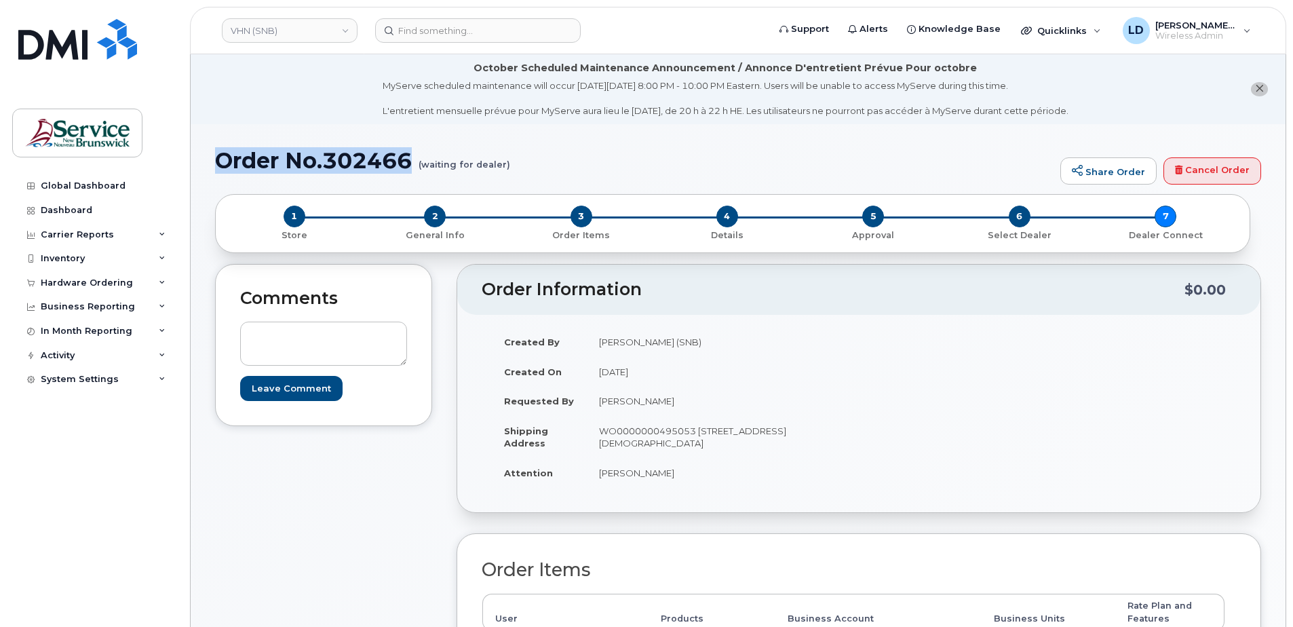
drag, startPoint x: 220, startPoint y: 158, endPoint x: 421, endPoint y: 163, distance: 200.8
click at [421, 163] on h1 "Order No.302466 (waiting for dealer)" at bounding box center [634, 161] width 838 height 24
drag, startPoint x: 421, startPoint y: 163, endPoint x: 398, endPoint y: 162, distance: 23.1
copy h1 "Order No.302466"
click at [50, 252] on div "Inventory" at bounding box center [94, 258] width 164 height 24
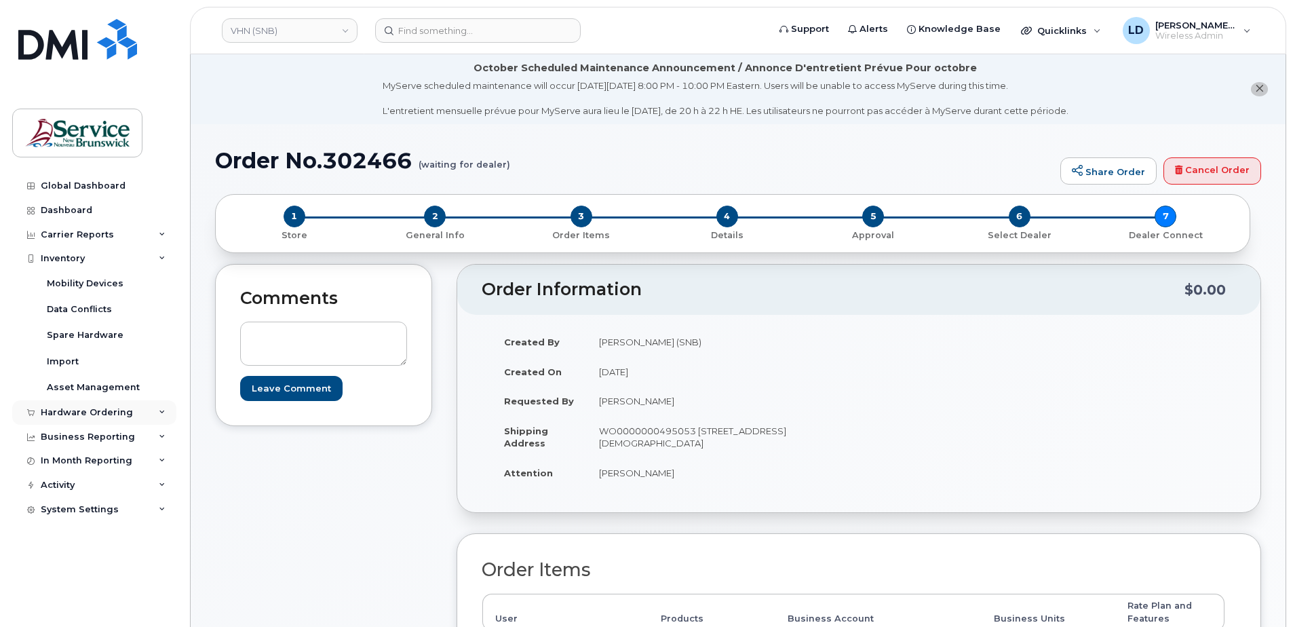
click at [50, 412] on div "Hardware Ordering" at bounding box center [87, 412] width 92 height 11
